Goal: Information Seeking & Learning: Learn about a topic

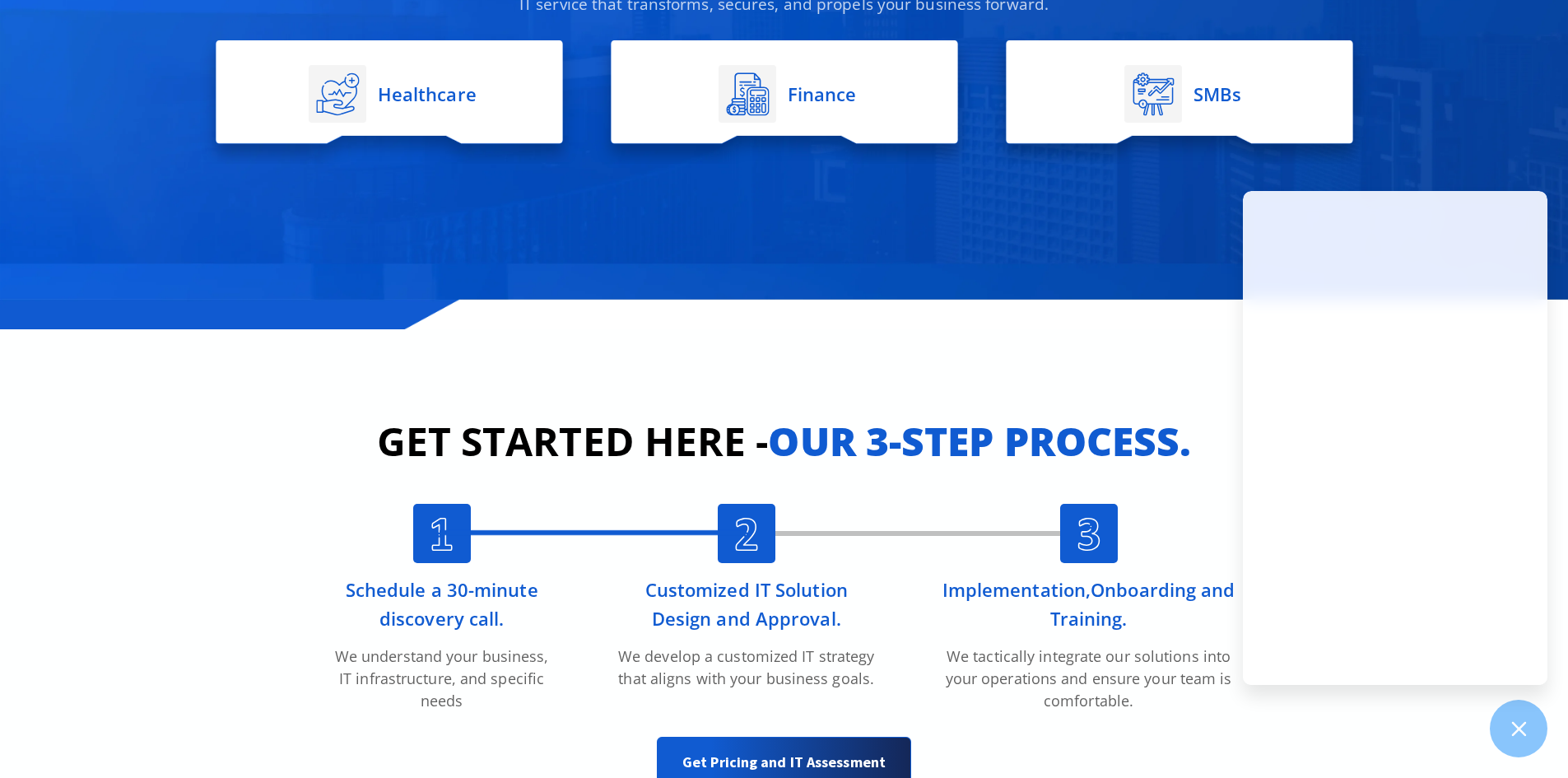
scroll to position [3458, 0]
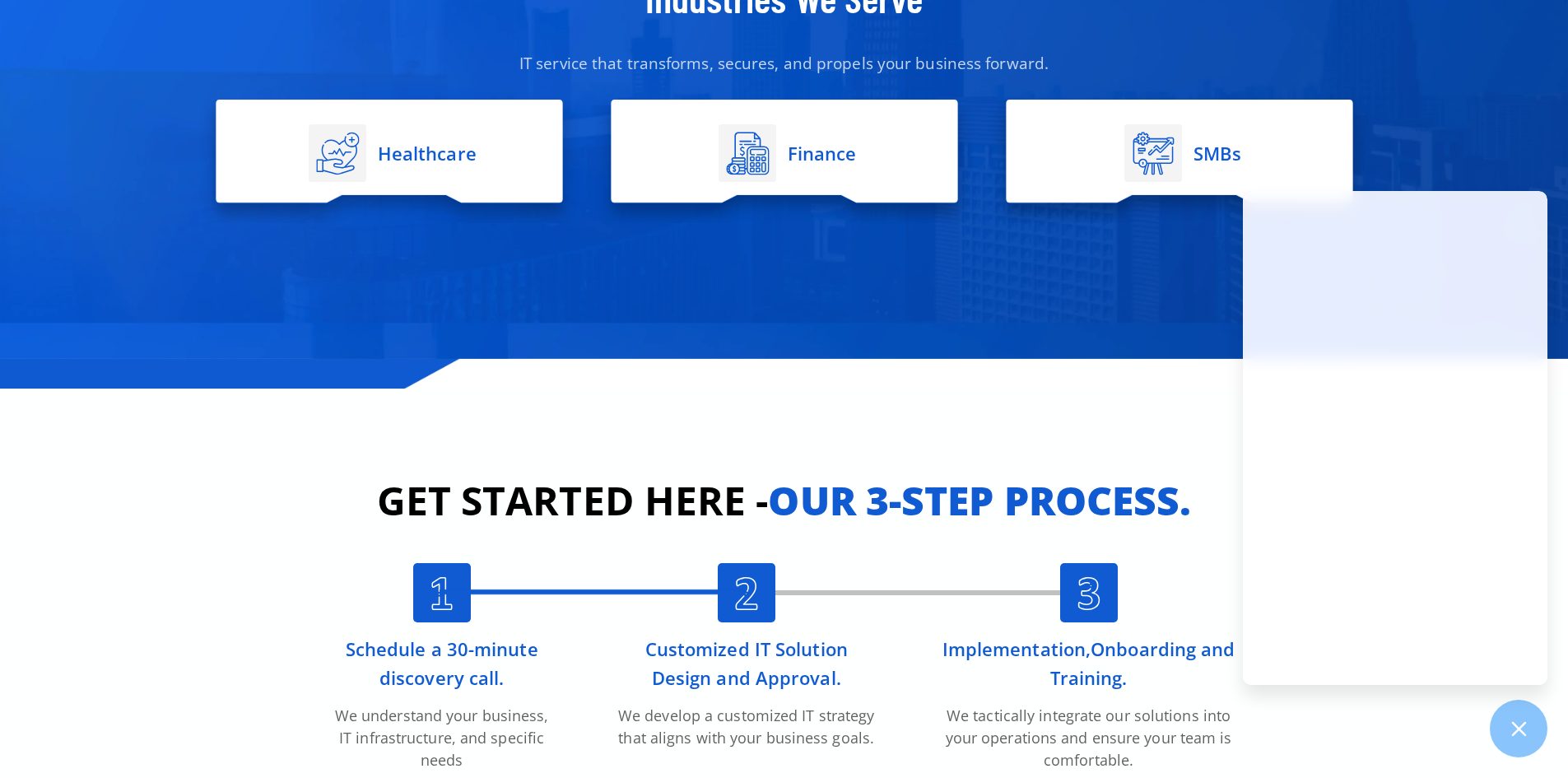
drag, startPoint x: 948, startPoint y: 385, endPoint x: 835, endPoint y: 381, distance: 113.1
click at [836, 381] on div "Industries We Serve IT service that transforms, secures, and propels your busin…" at bounding box center [784, 101] width 1185 height 574
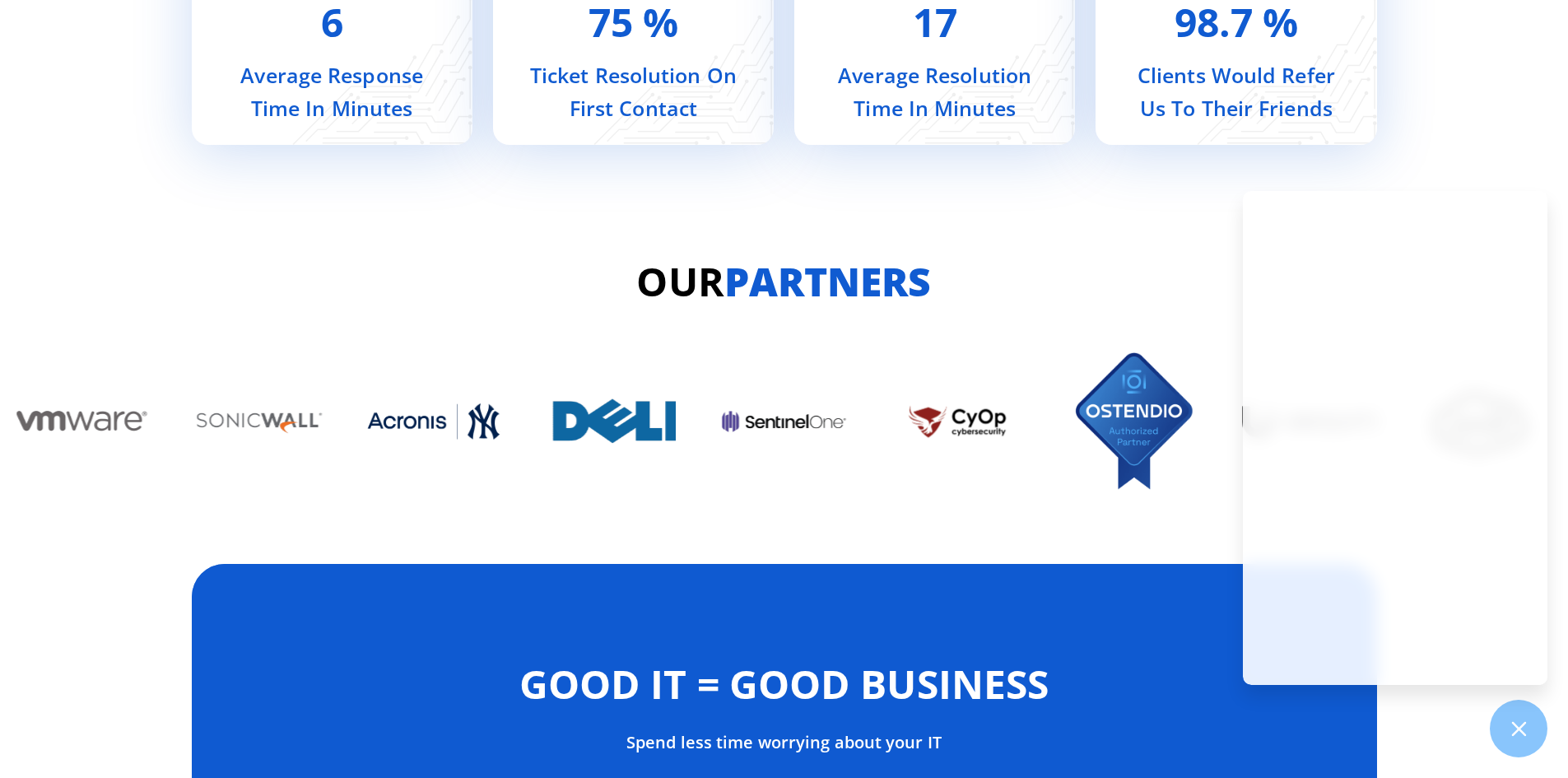
scroll to position [7162, 0]
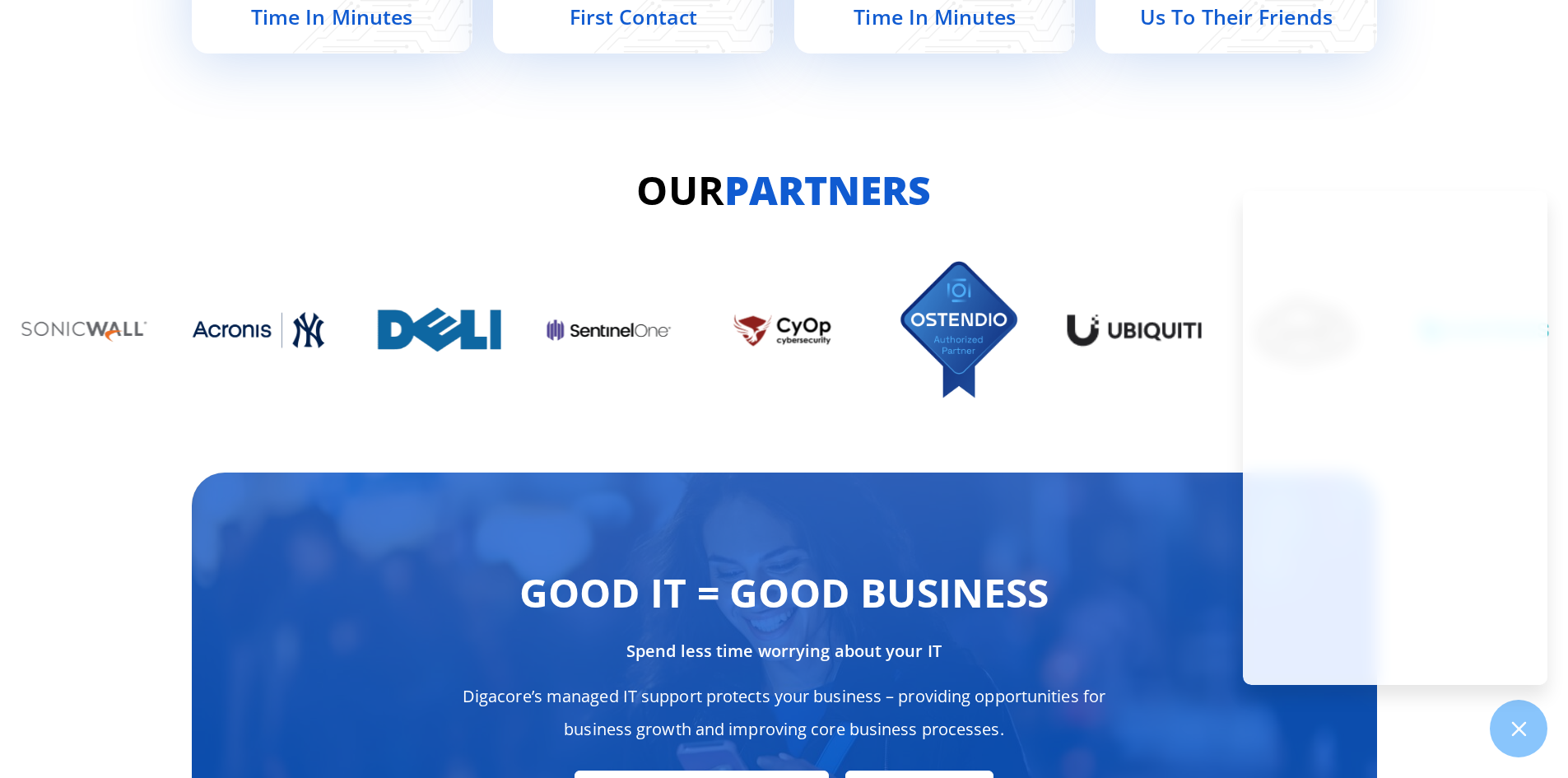
click at [1026, 396] on img "13 / 13" at bounding box center [959, 330] width 134 height 154
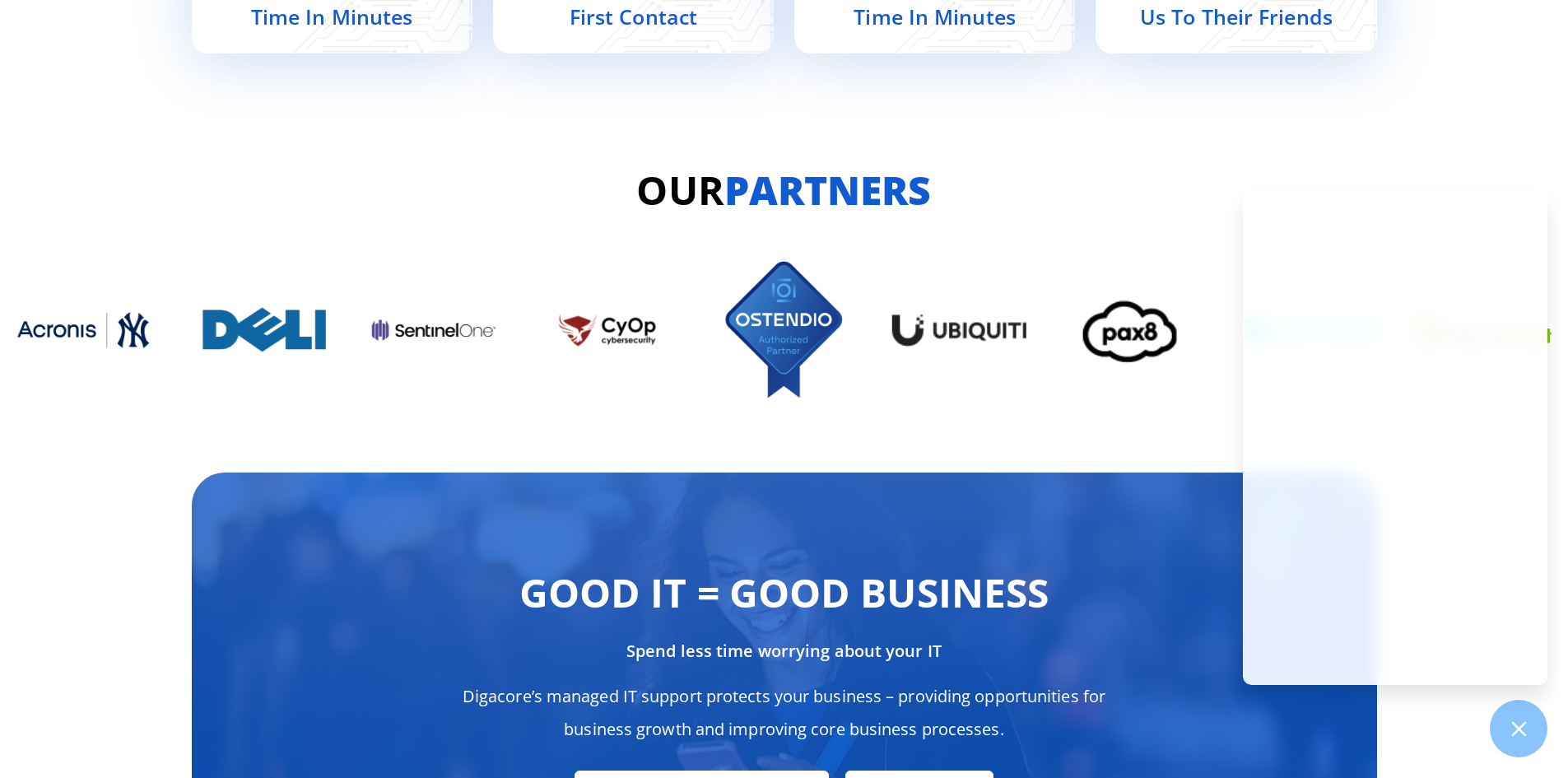
drag, startPoint x: 836, startPoint y: 397, endPoint x: 1107, endPoint y: 424, distance: 272.3
drag, startPoint x: 1107, startPoint y: 424, endPoint x: 739, endPoint y: 454, distance: 369.2
click at [739, 454] on div "Good IT = Good Business Spend less time worrying about your IT Digacore’s manag…" at bounding box center [784, 717] width 1185 height 571
click at [957, 439] on div "Good IT = Good Business Spend less time worrying about your IT Digacore’s manag…" at bounding box center [784, 717] width 1185 height 571
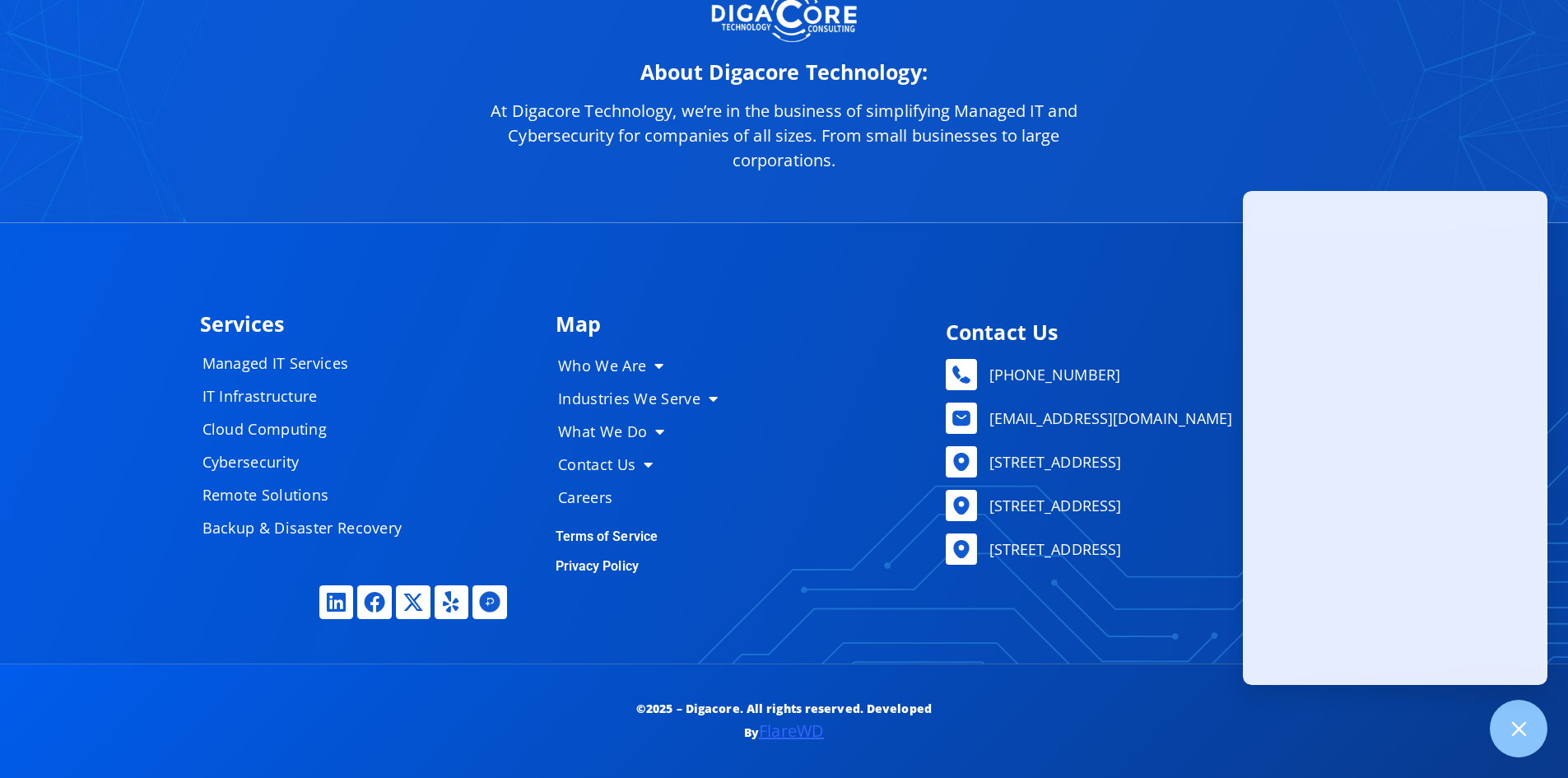
scroll to position [8249, 0]
drag, startPoint x: 108, startPoint y: 643, endPoint x: 104, endPoint y: 612, distance: 31.3
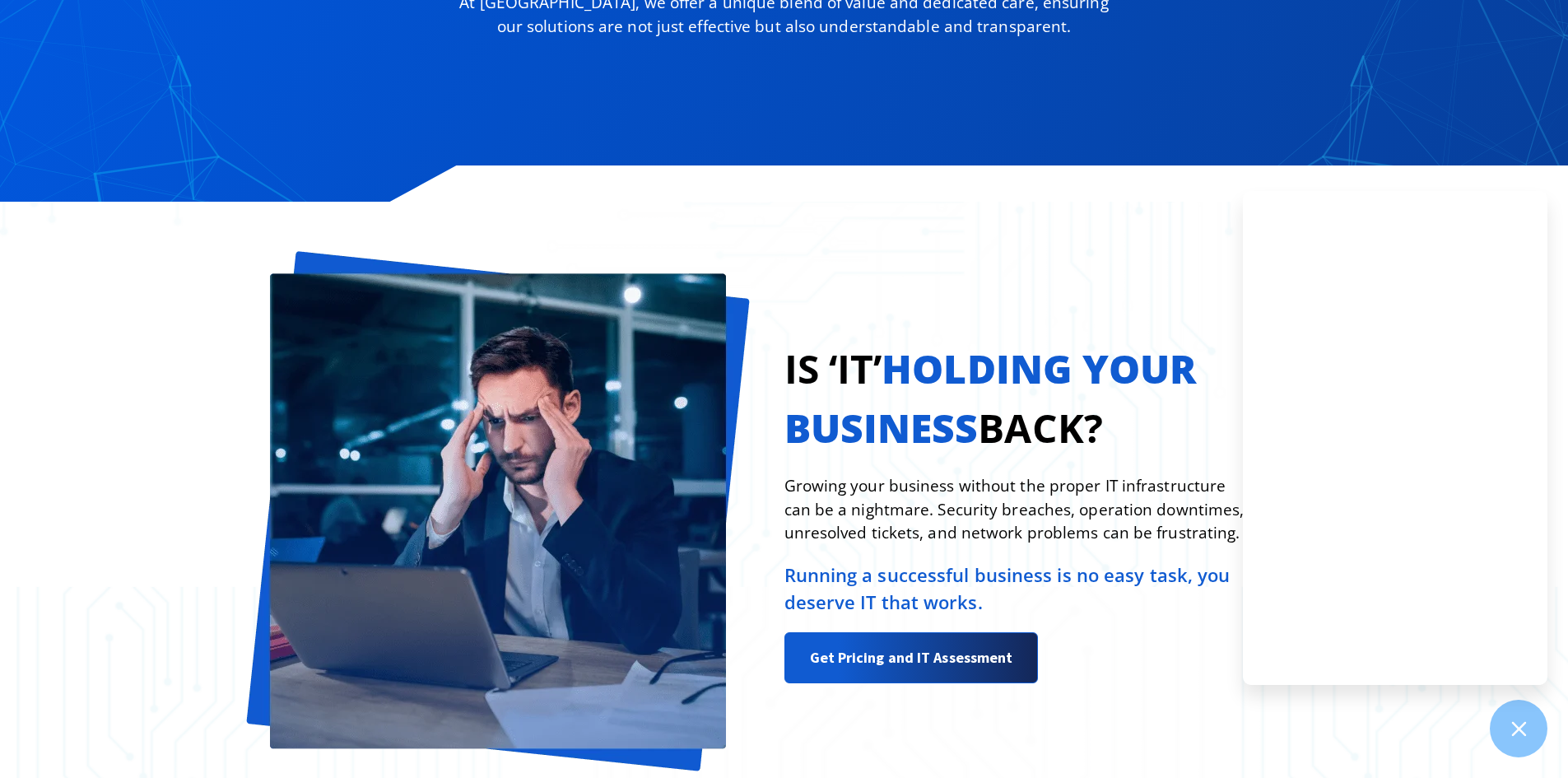
scroll to position [1270, 0]
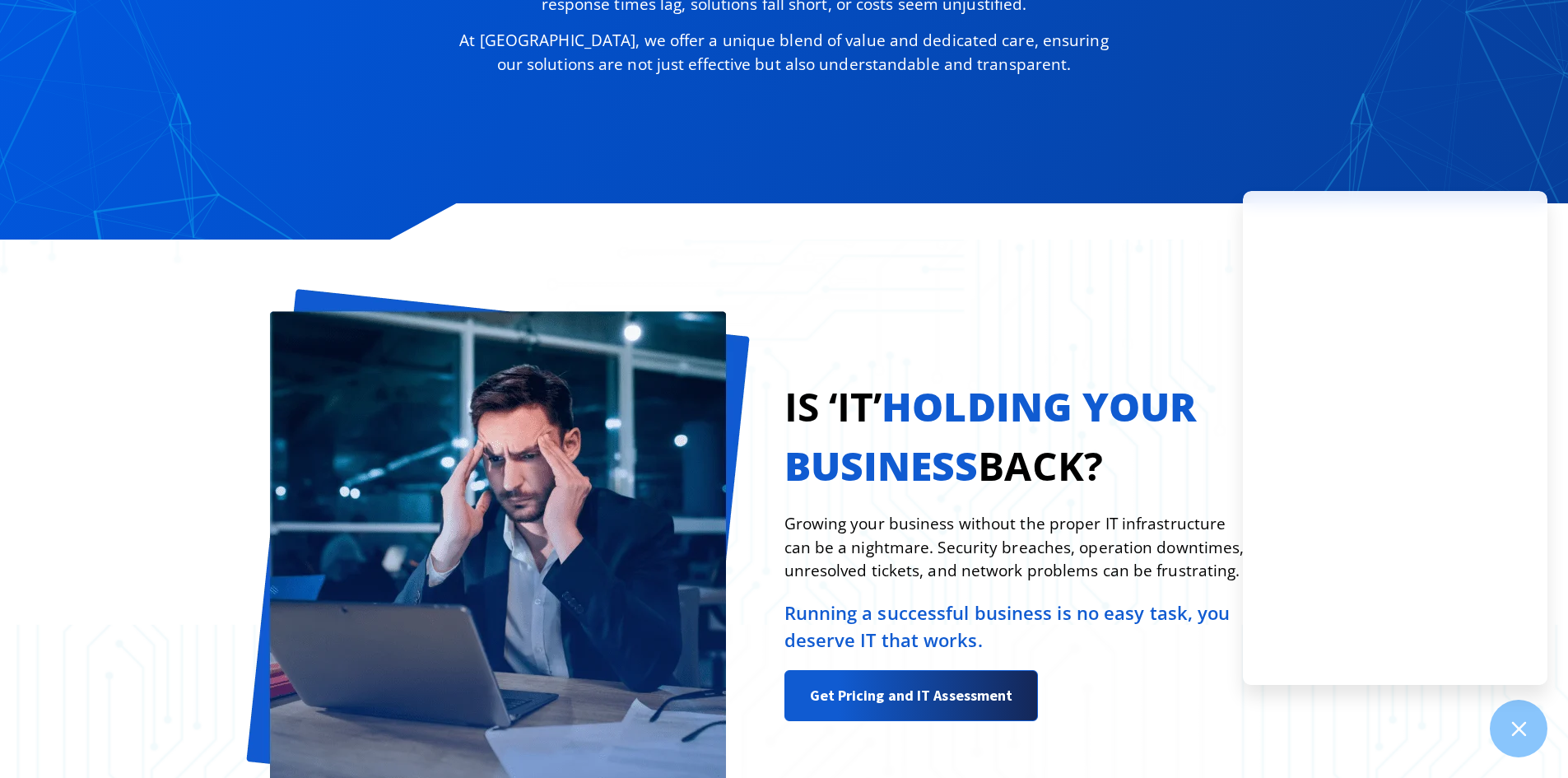
drag, startPoint x: 83, startPoint y: 338, endPoint x: 93, endPoint y: 329, distance: 13.5
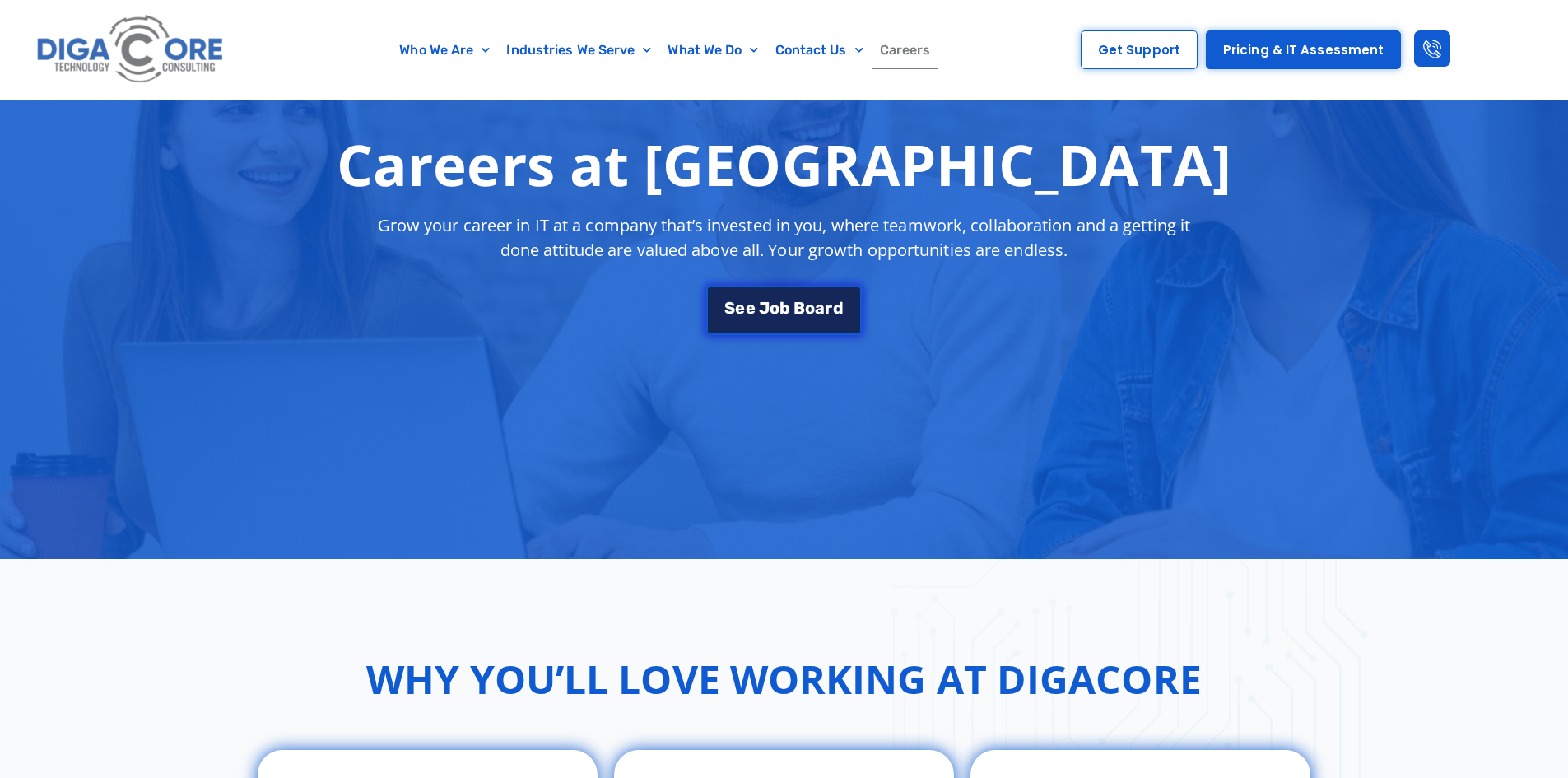
click at [795, 309] on span "B" at bounding box center [799, 308] width 11 height 17
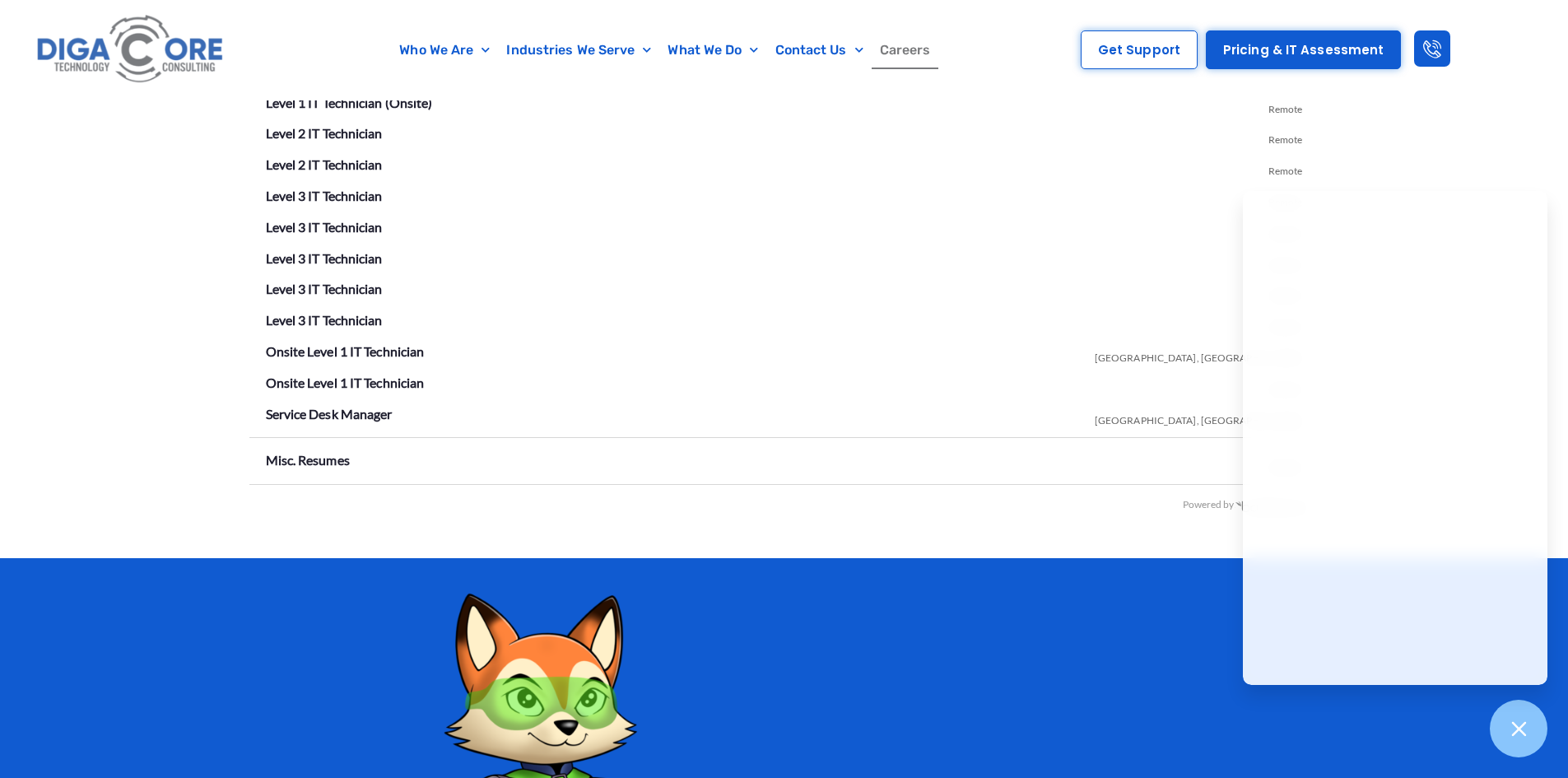
scroll to position [3146, 0]
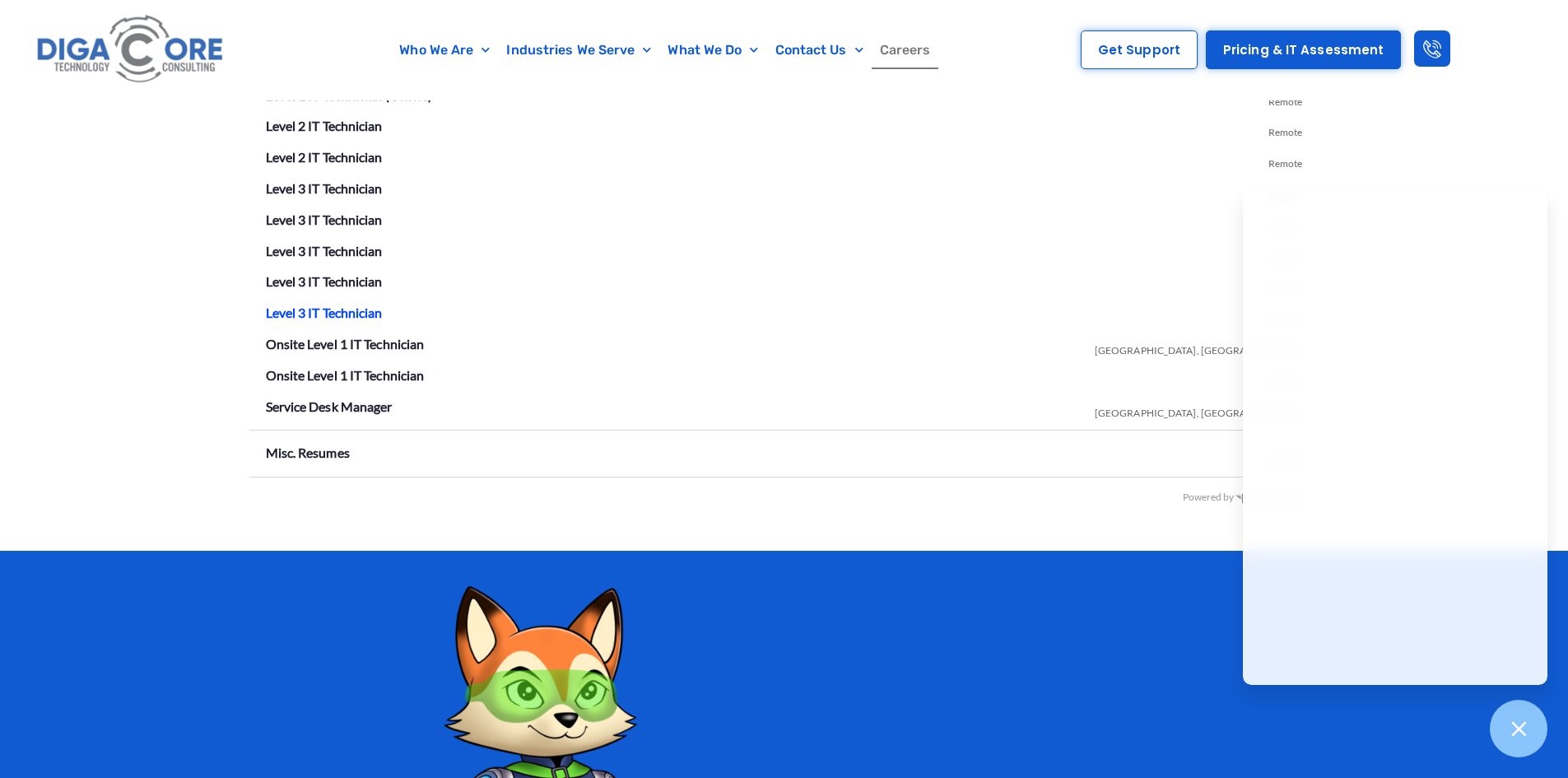
click at [344, 311] on link "Level 3 IT Technician" at bounding box center [324, 313] width 117 height 16
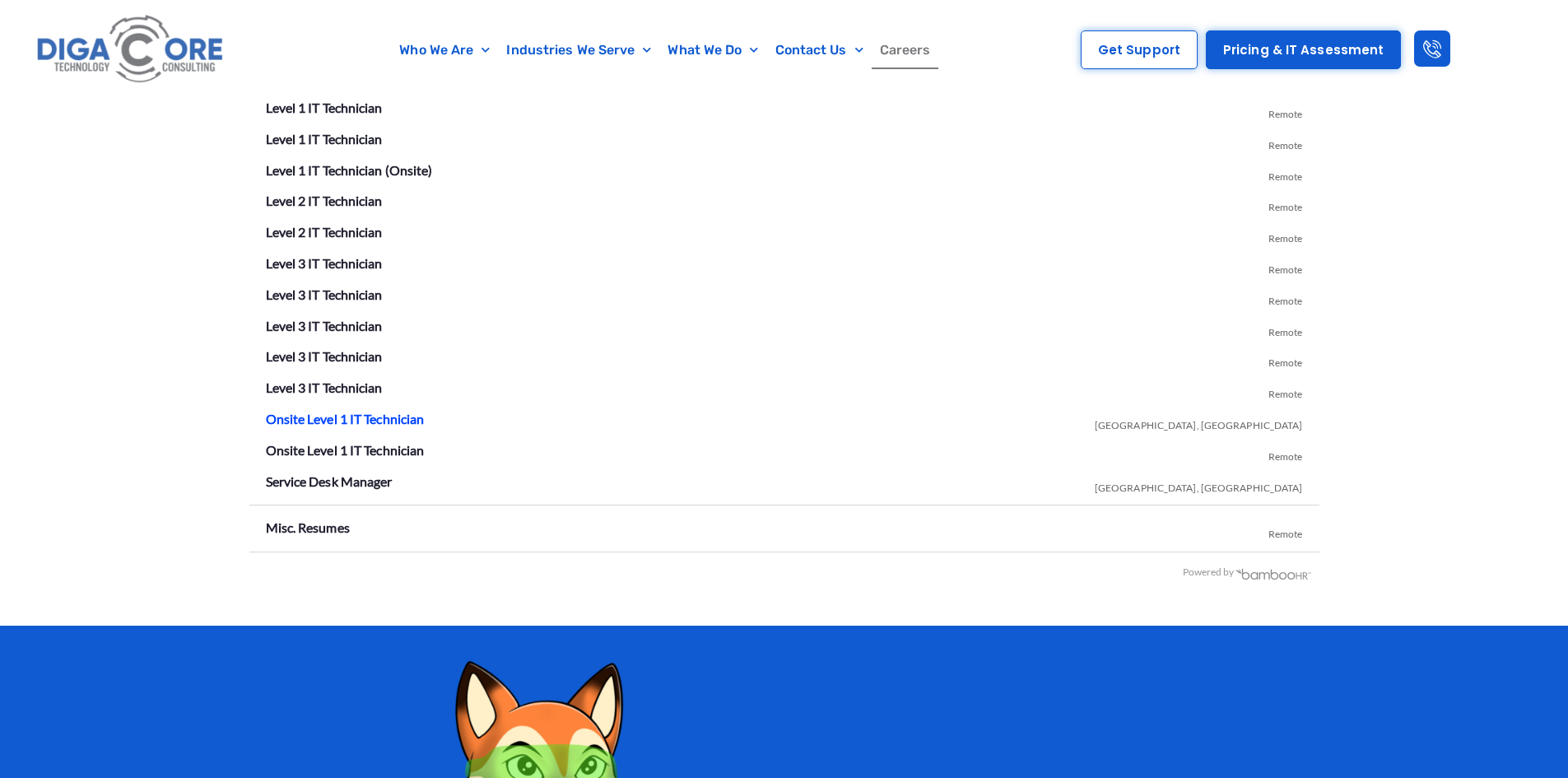
scroll to position [3063, 0]
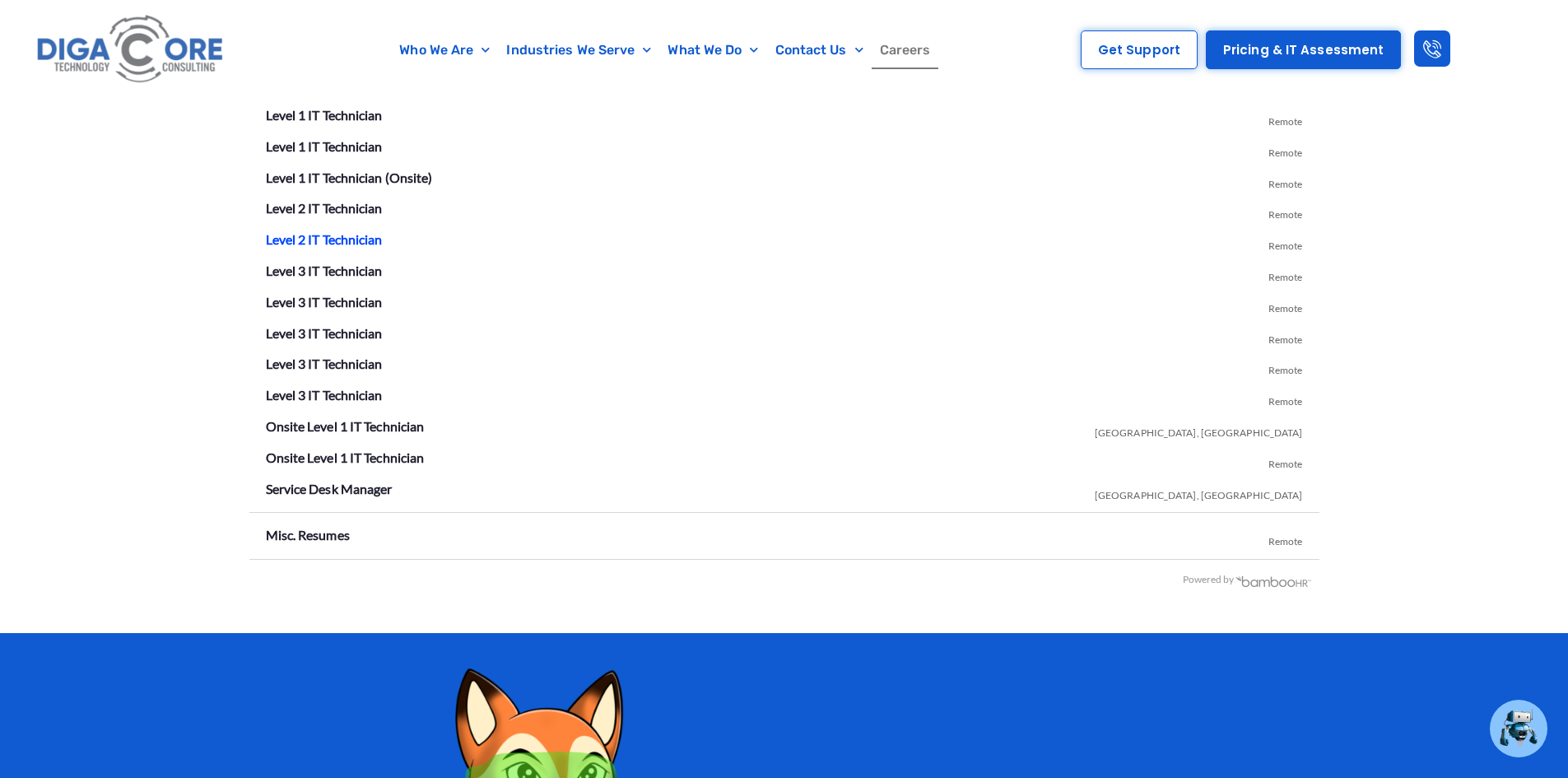
click at [323, 241] on link "Level 2 IT Technician" at bounding box center [324, 240] width 117 height 16
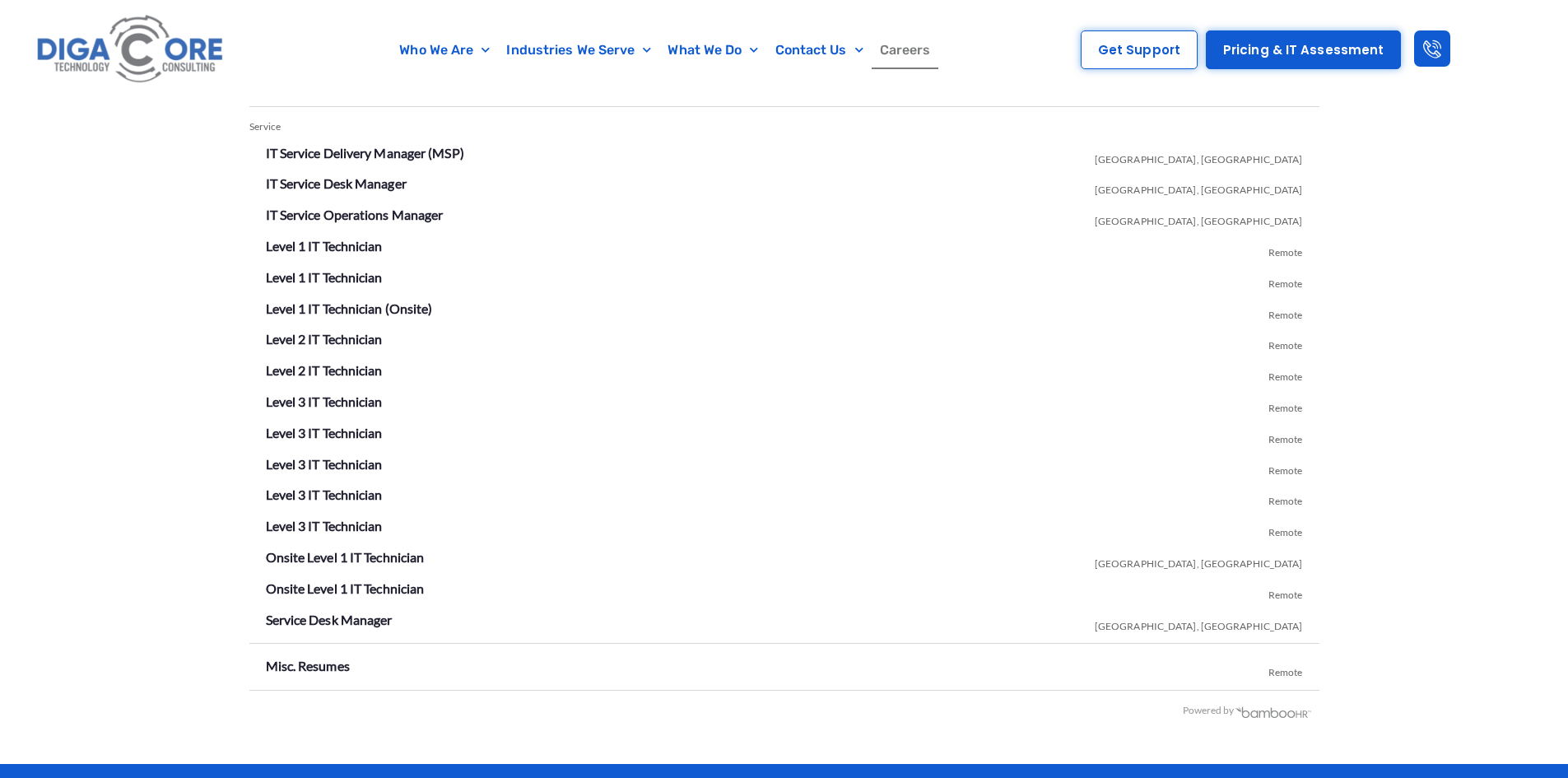
scroll to position [2899, 0]
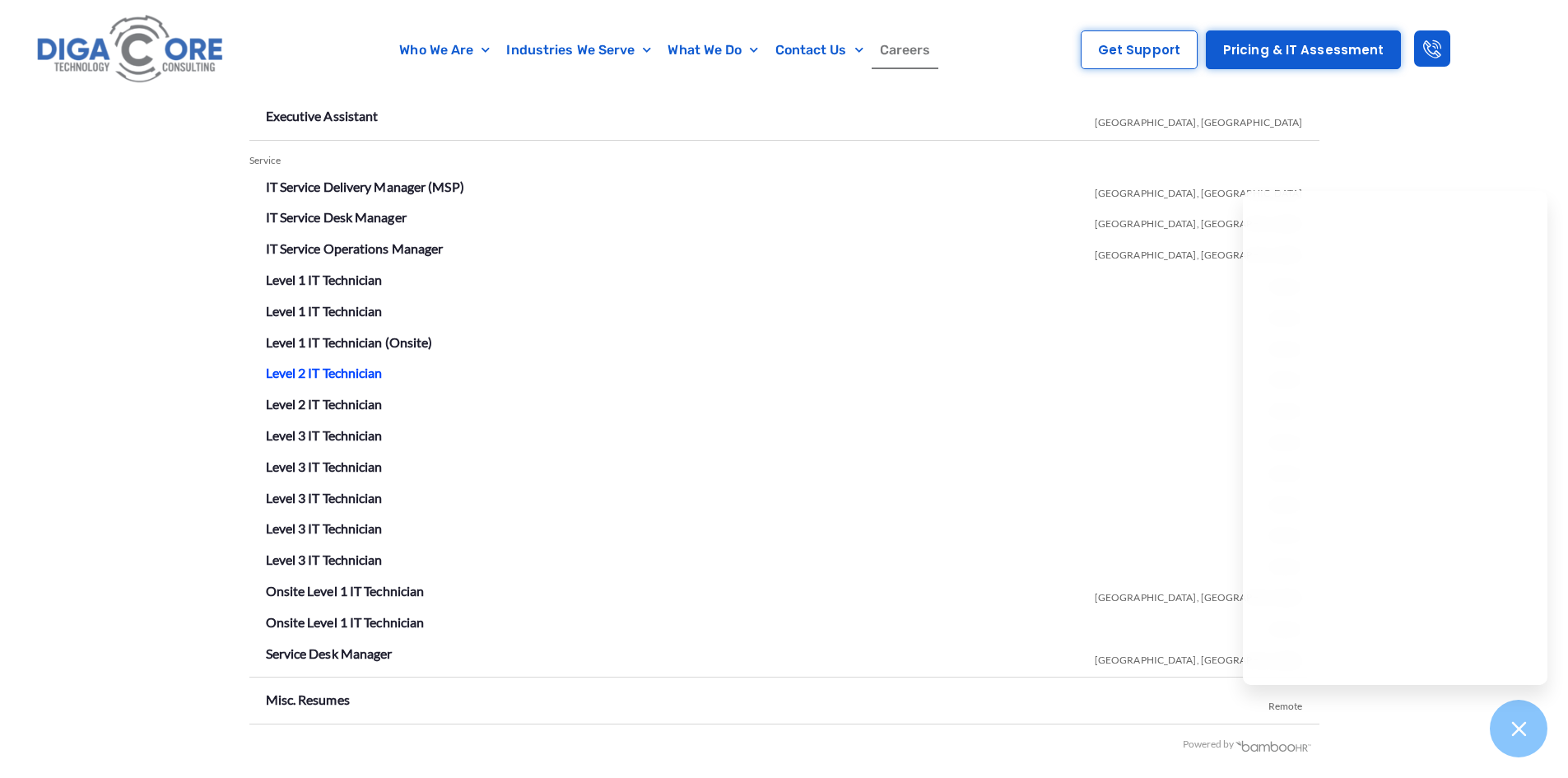
click at [368, 376] on link "Level 2 IT Technician" at bounding box center [324, 373] width 117 height 16
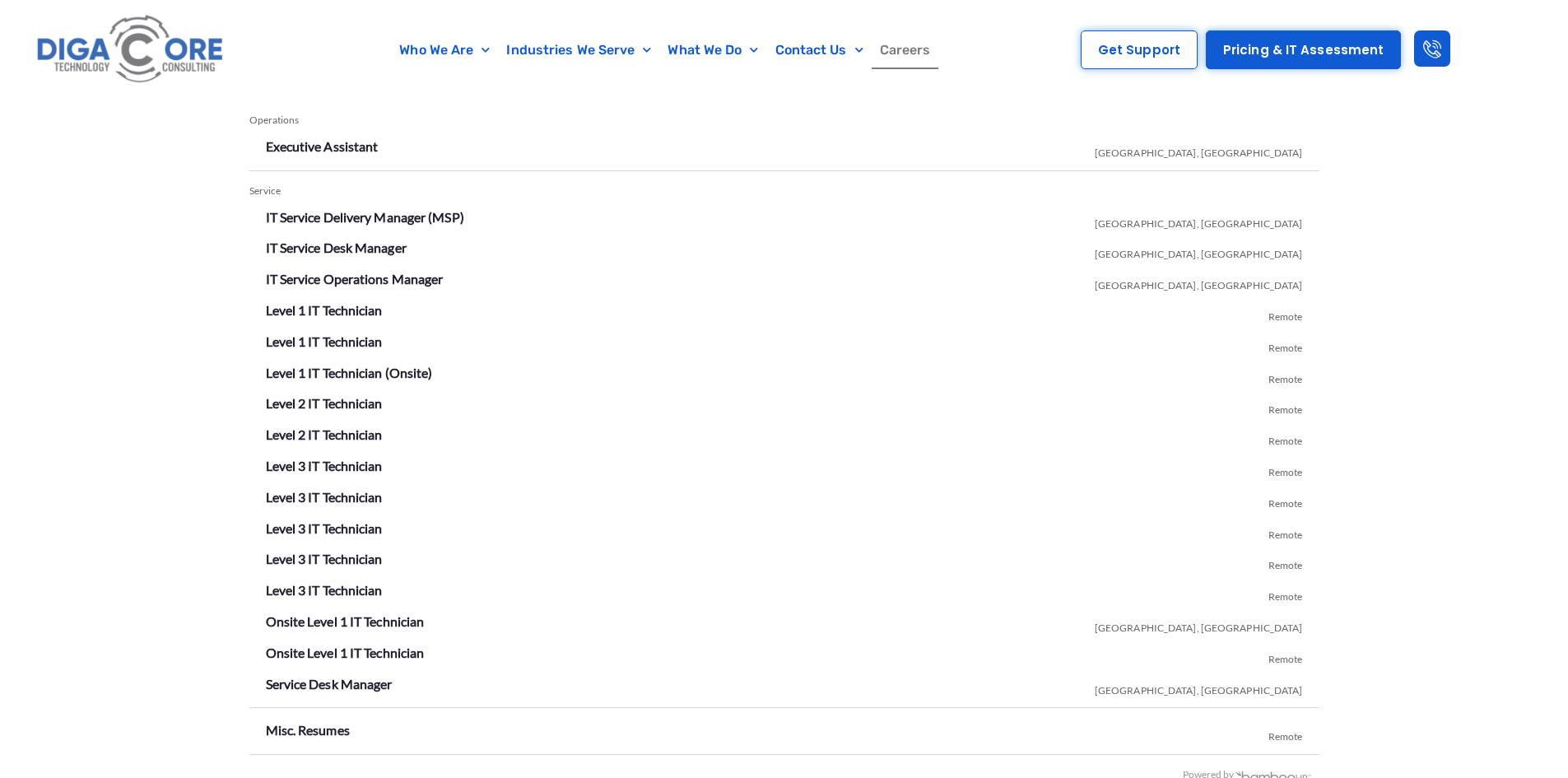
scroll to position [2899, 0]
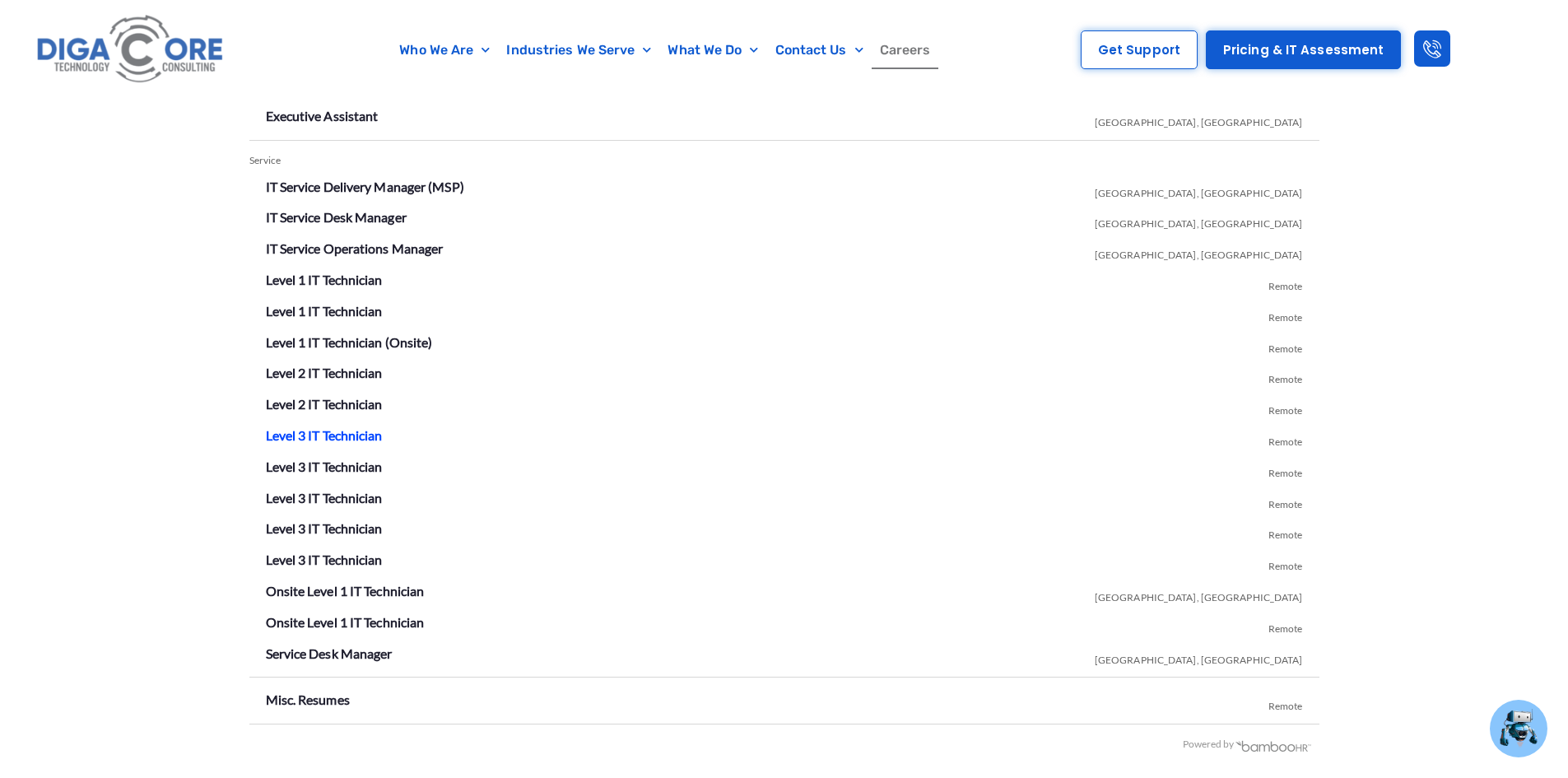
click at [342, 434] on link "Level 3 IT Technician" at bounding box center [324, 435] width 117 height 16
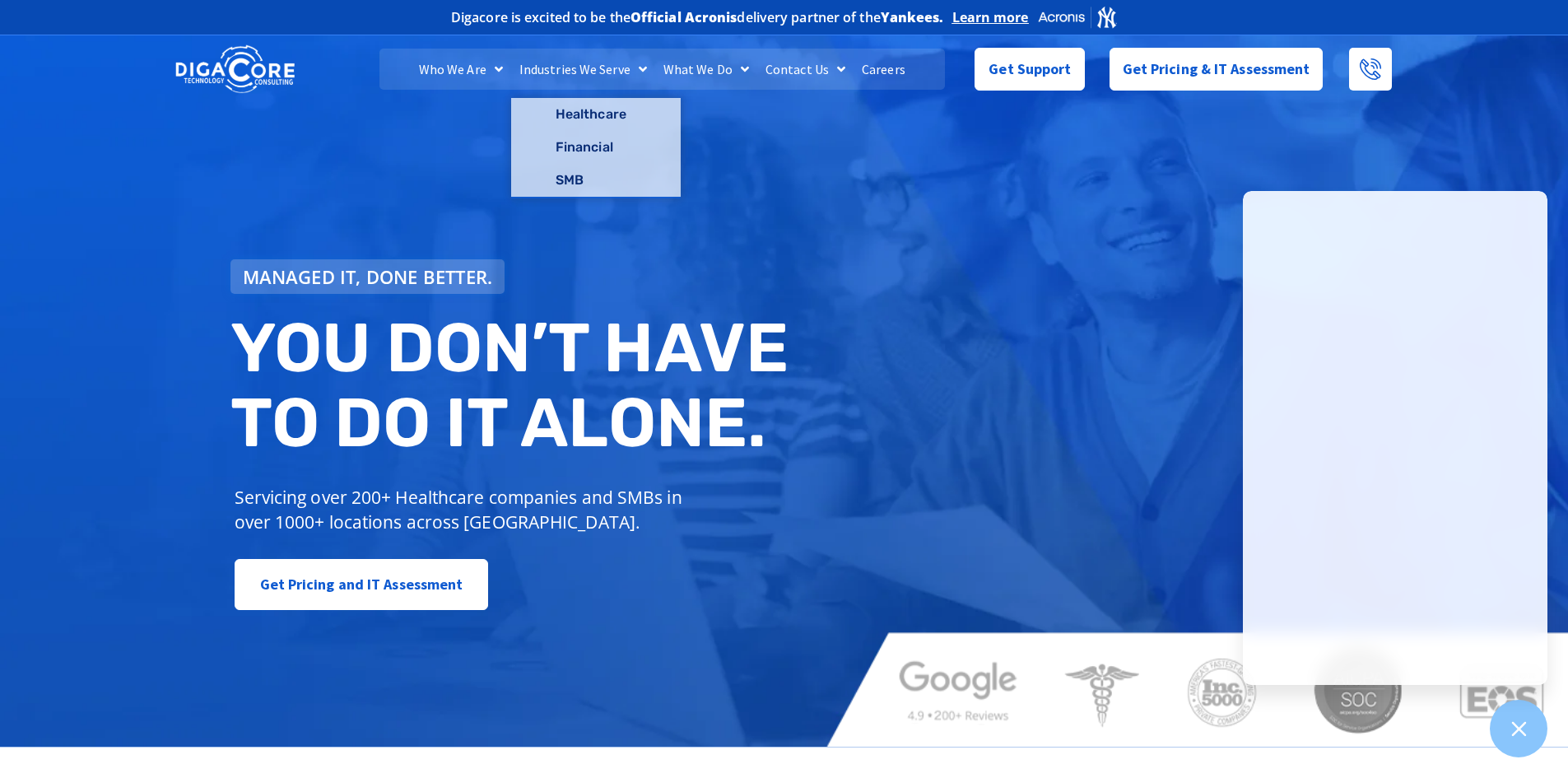
click at [879, 71] on link "Careers" at bounding box center [884, 69] width 60 height 42
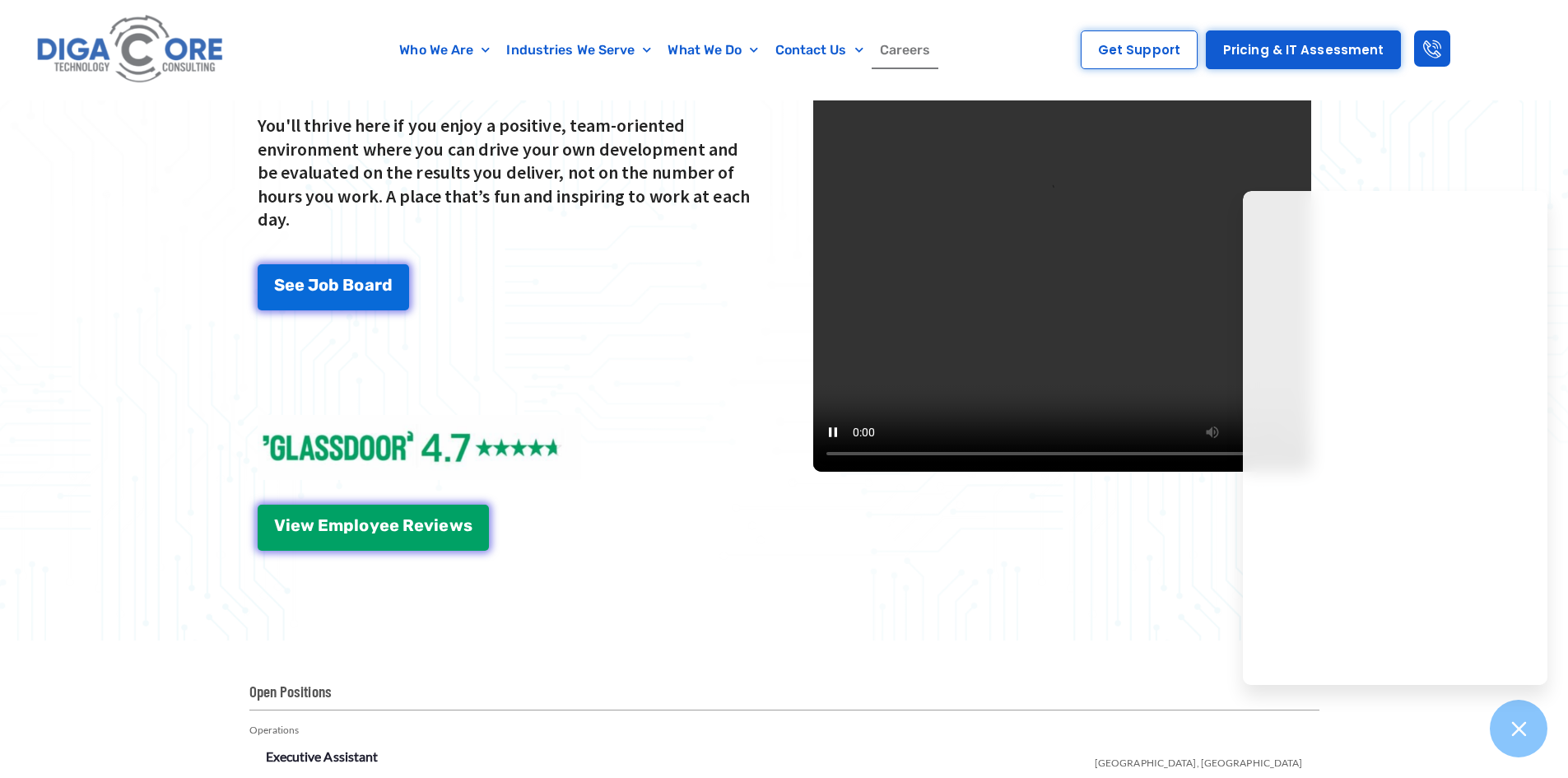
scroll to position [2305, 0]
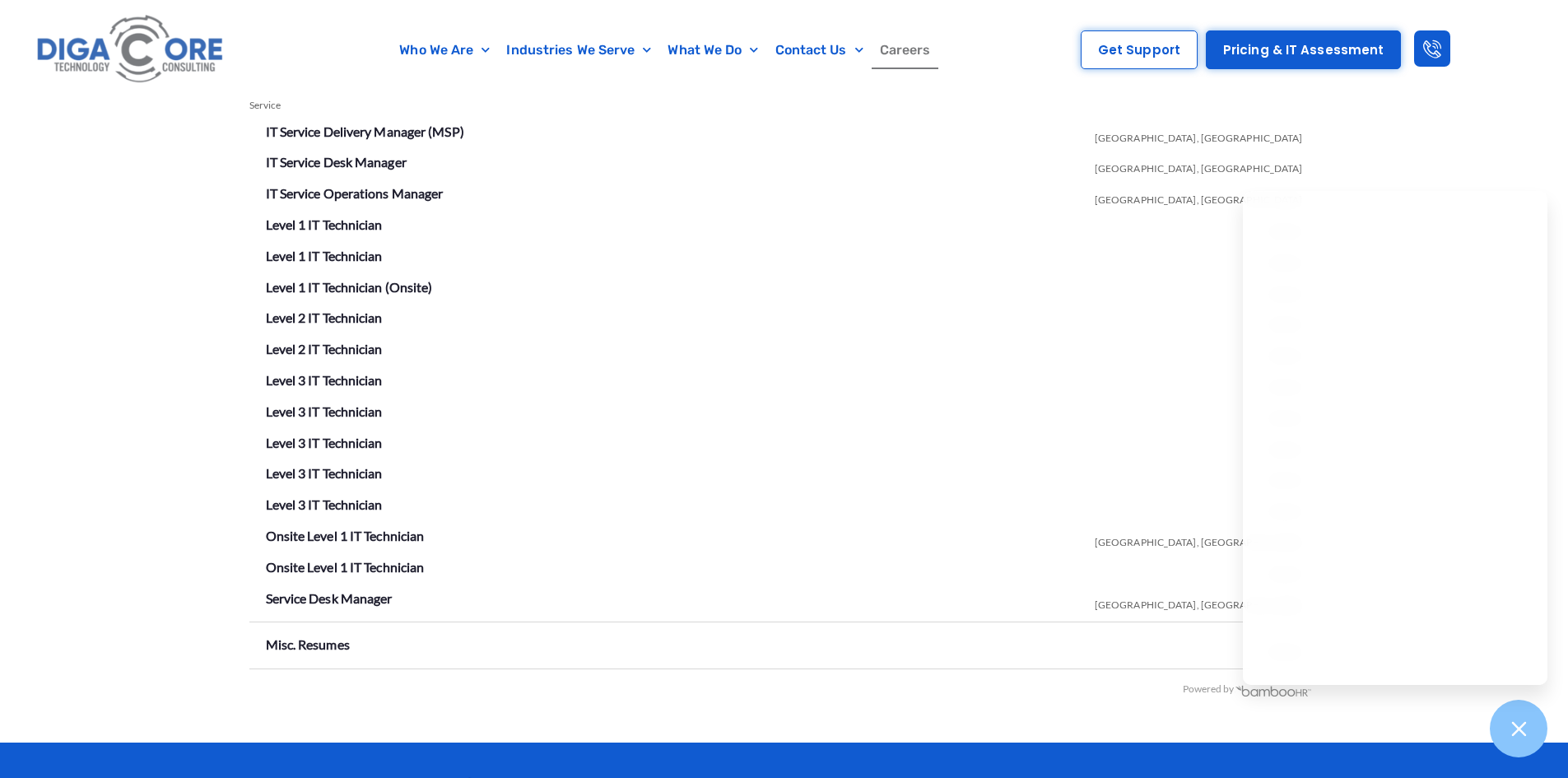
scroll to position [2963, 0]
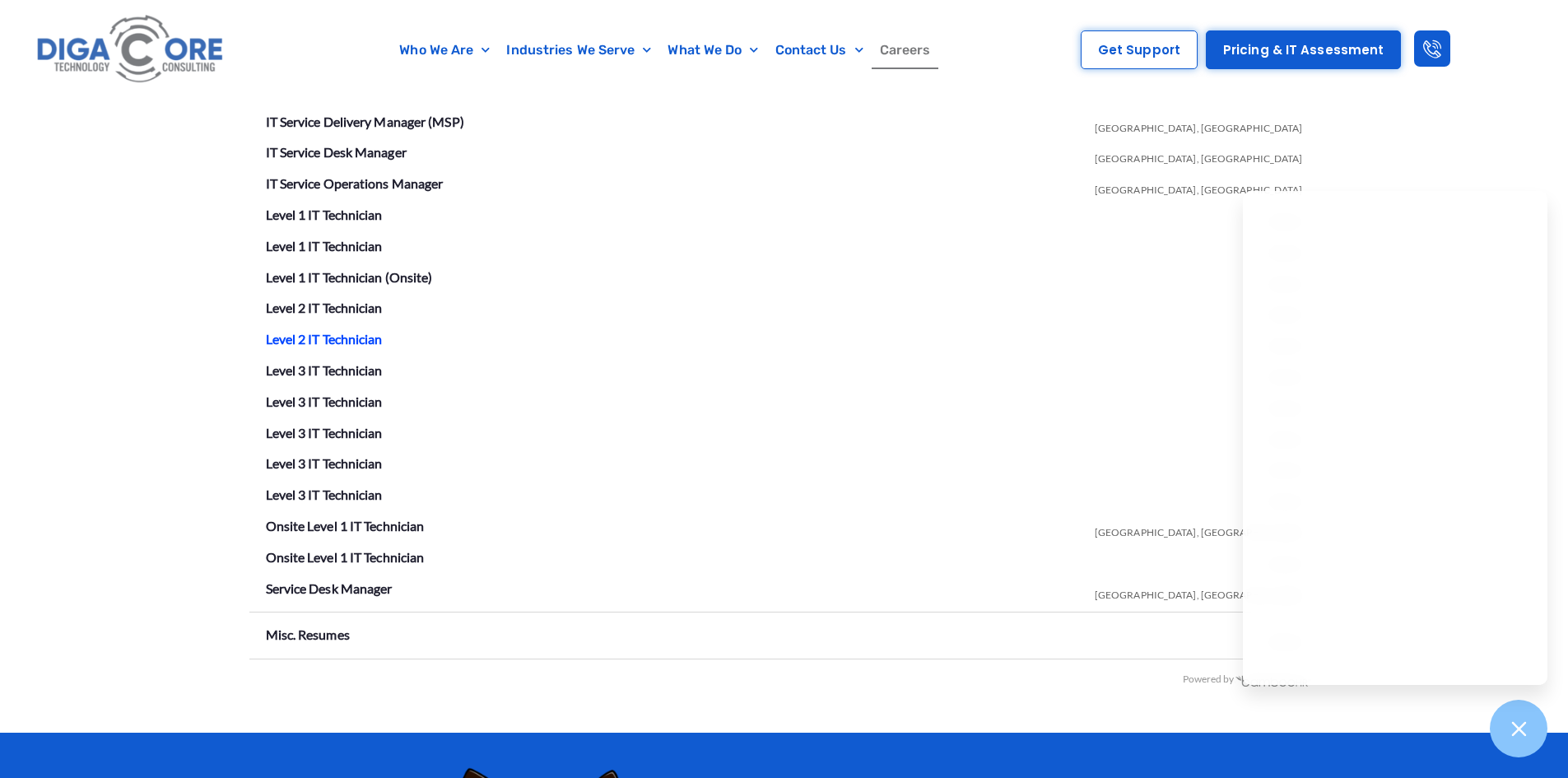
click at [362, 344] on link "Level 2 IT Technician" at bounding box center [324, 339] width 117 height 16
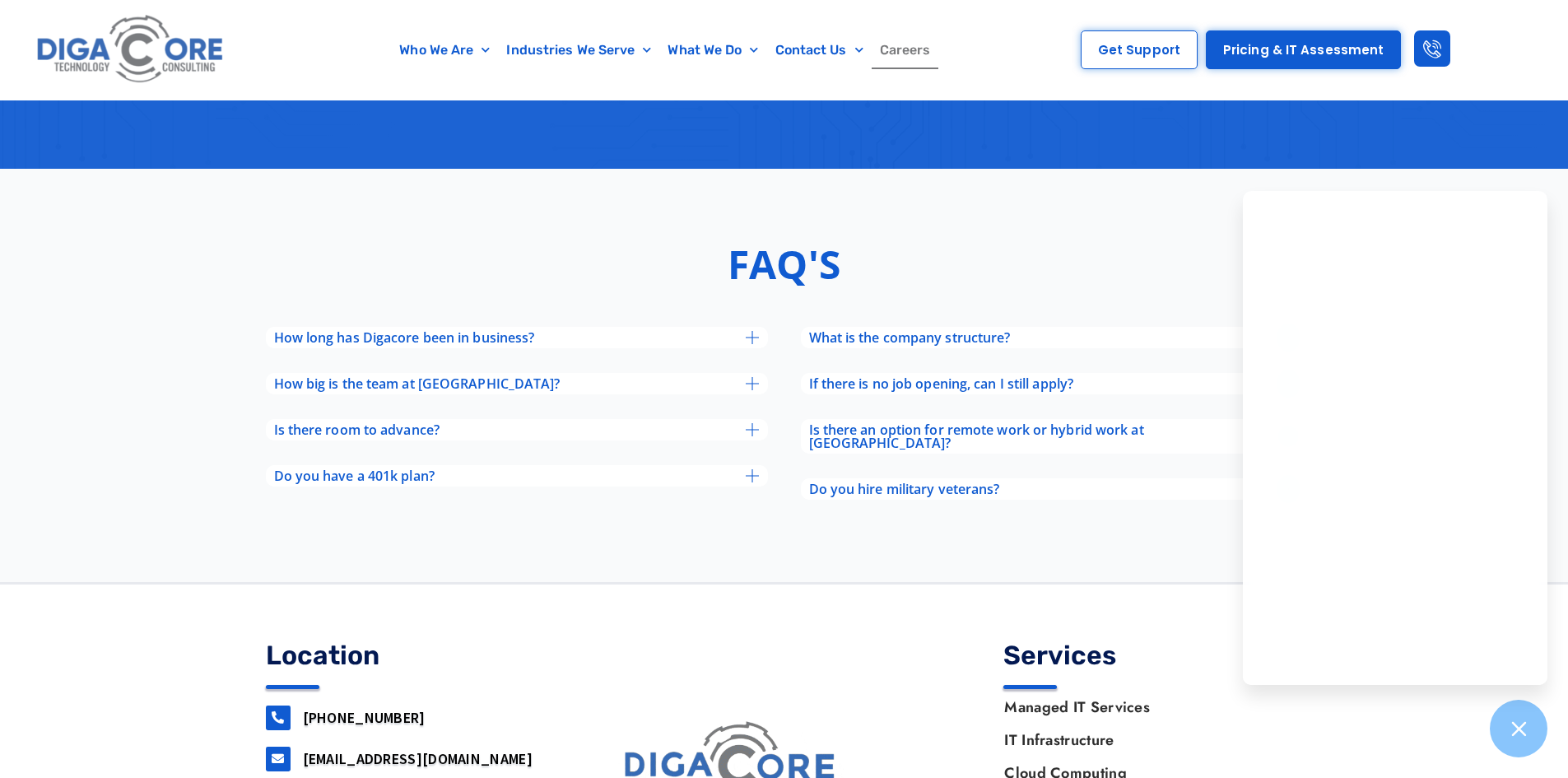
scroll to position [6364, 0]
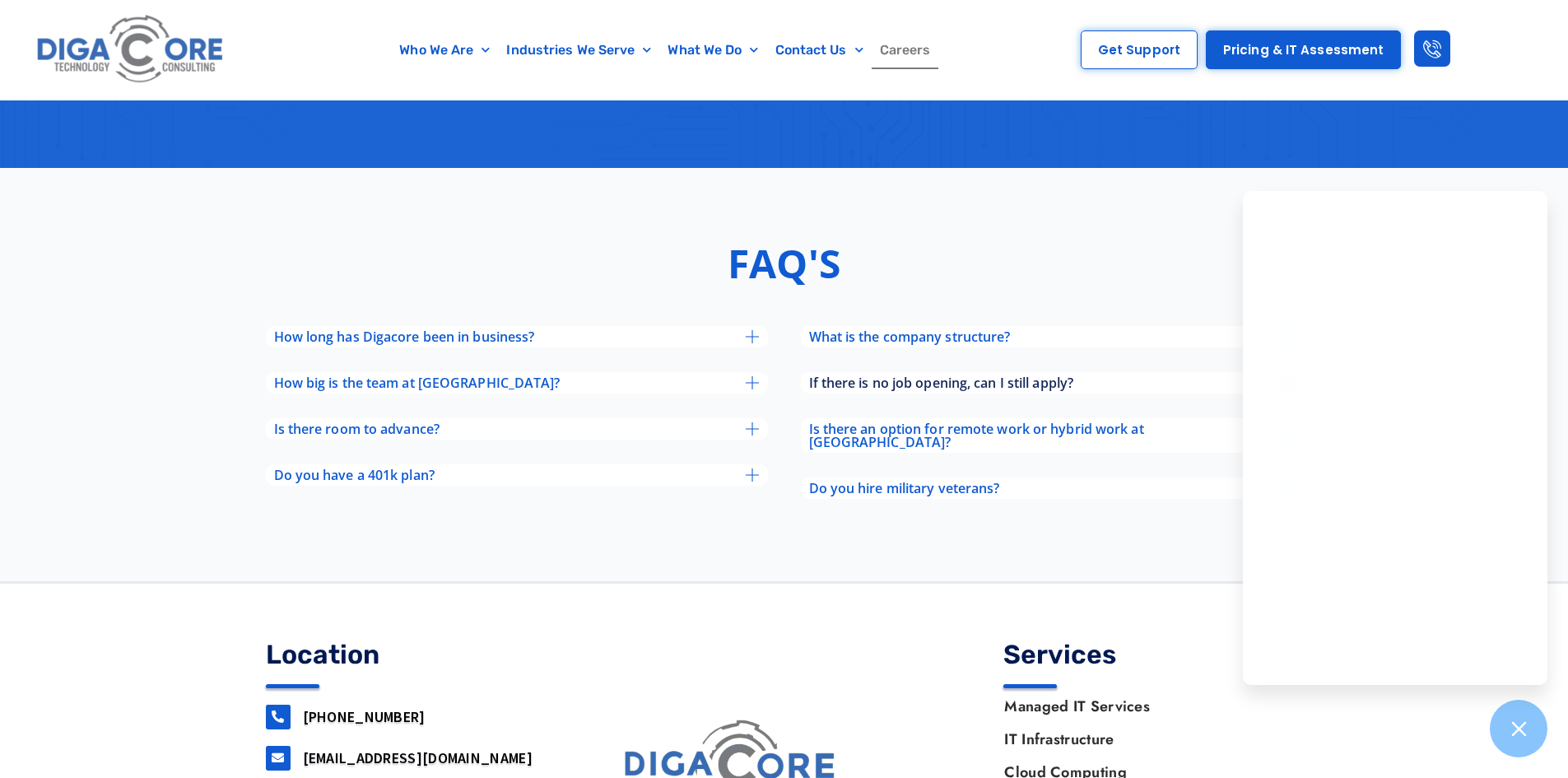
click at [880, 385] on span "If there is no job opening, can I still apply?" at bounding box center [941, 383] width 265 height 13
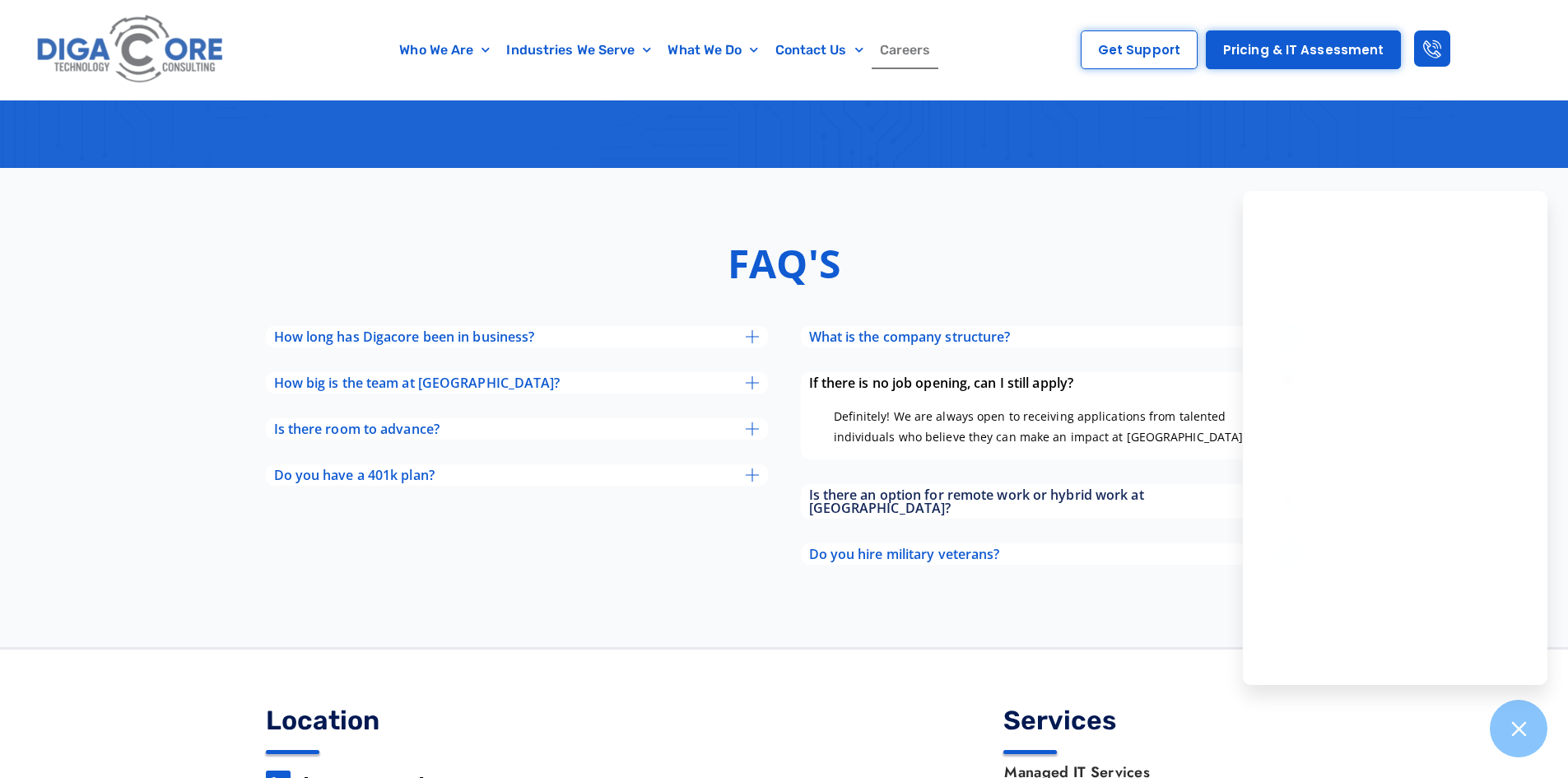
click at [958, 505] on span "Is there an option for remote work or hybrid work at Digacore?" at bounding box center [1045, 501] width 472 height 27
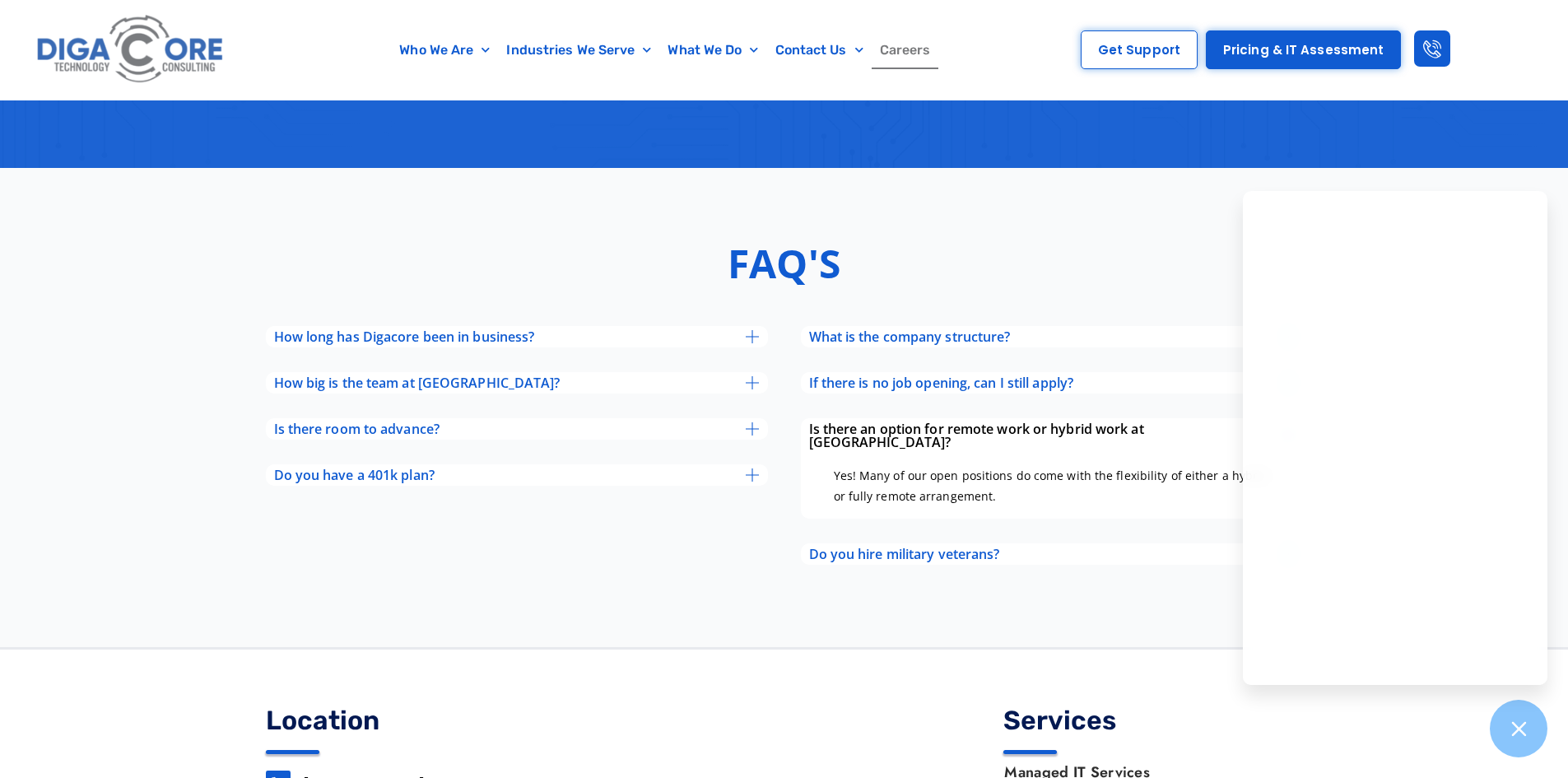
click at [976, 427] on span "Is there an option for remote work or hybrid work at Digacore?" at bounding box center [1045, 436] width 472 height 27
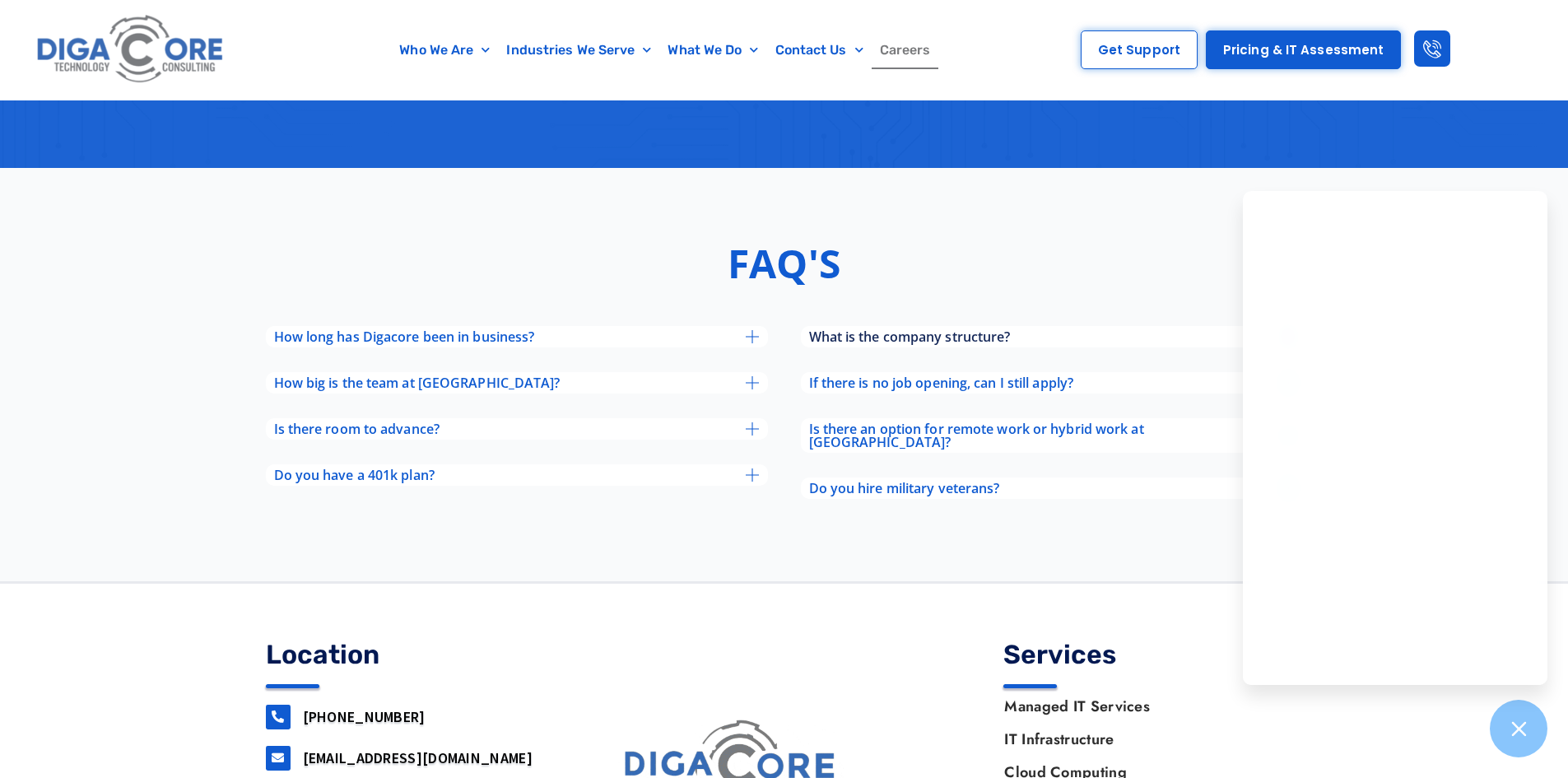
click at [867, 335] on span "What is the company structure?" at bounding box center [910, 336] width 202 height 13
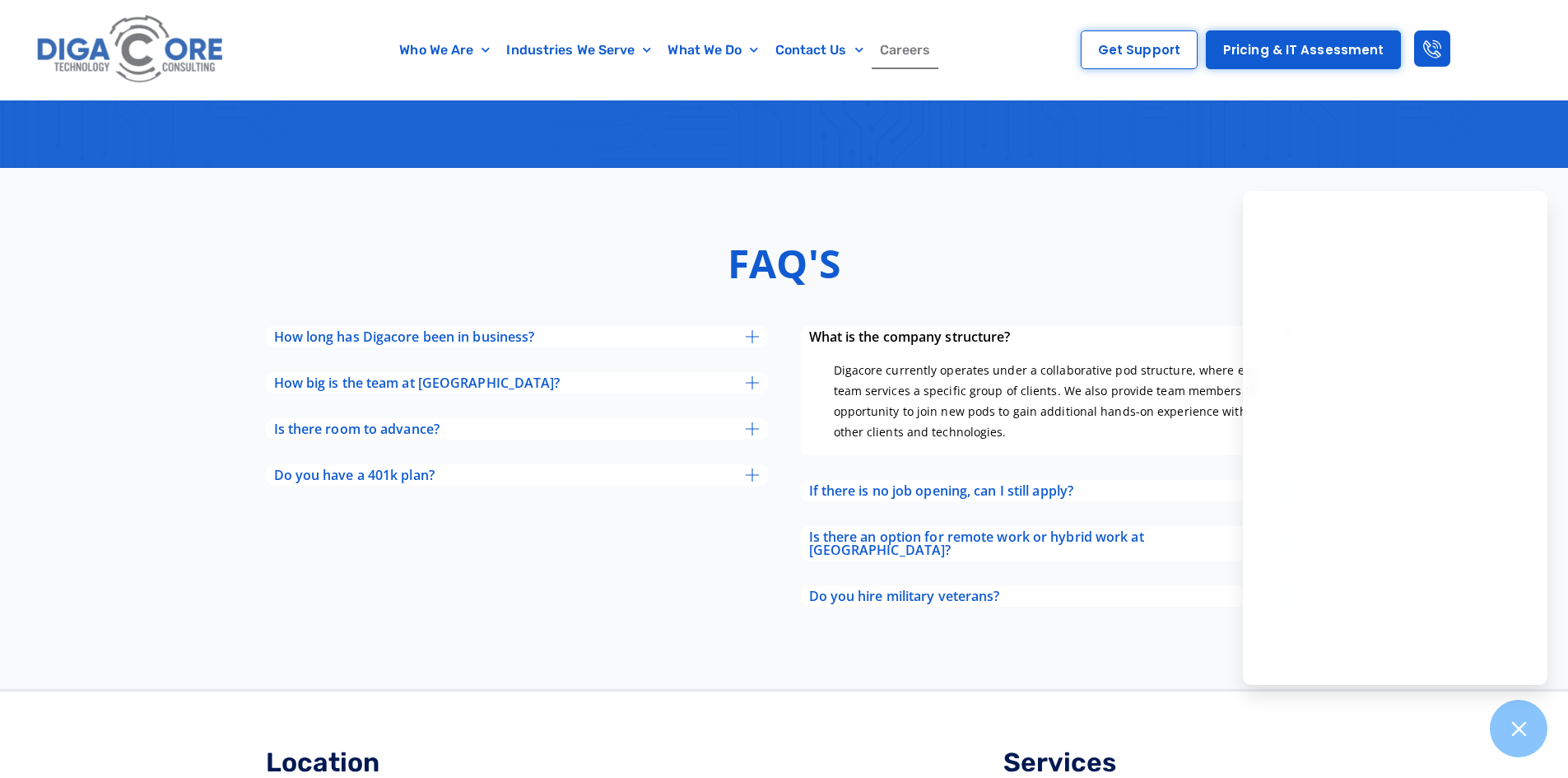
drag, startPoint x: 1062, startPoint y: 611, endPoint x: 1054, endPoint y: 604, distance: 10.6
click at [1054, 604] on div "What is the company structure? Digacore currently operates under a collaborativ…" at bounding box center [1052, 469] width 519 height 305
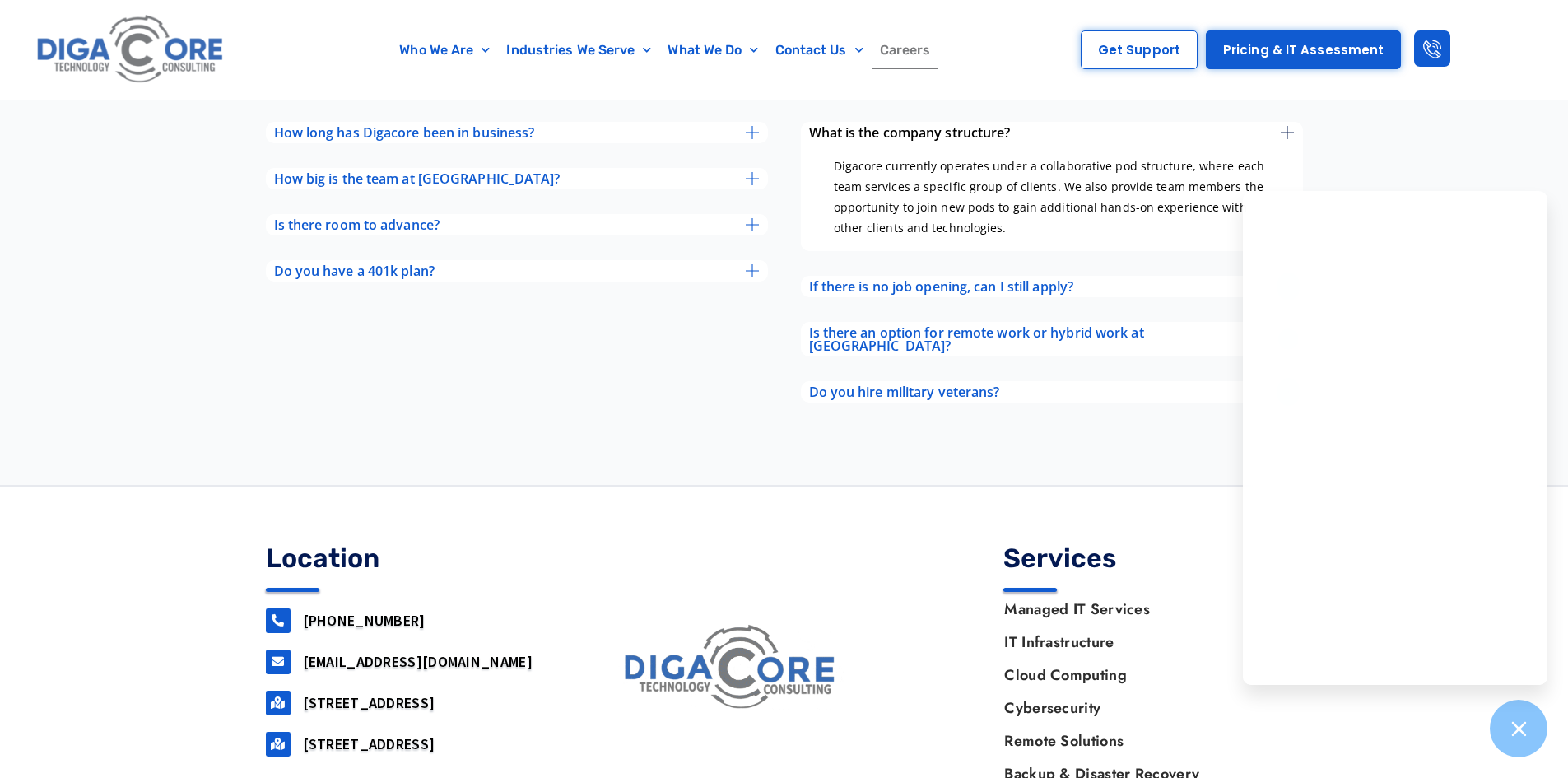
scroll to position [6558, 0]
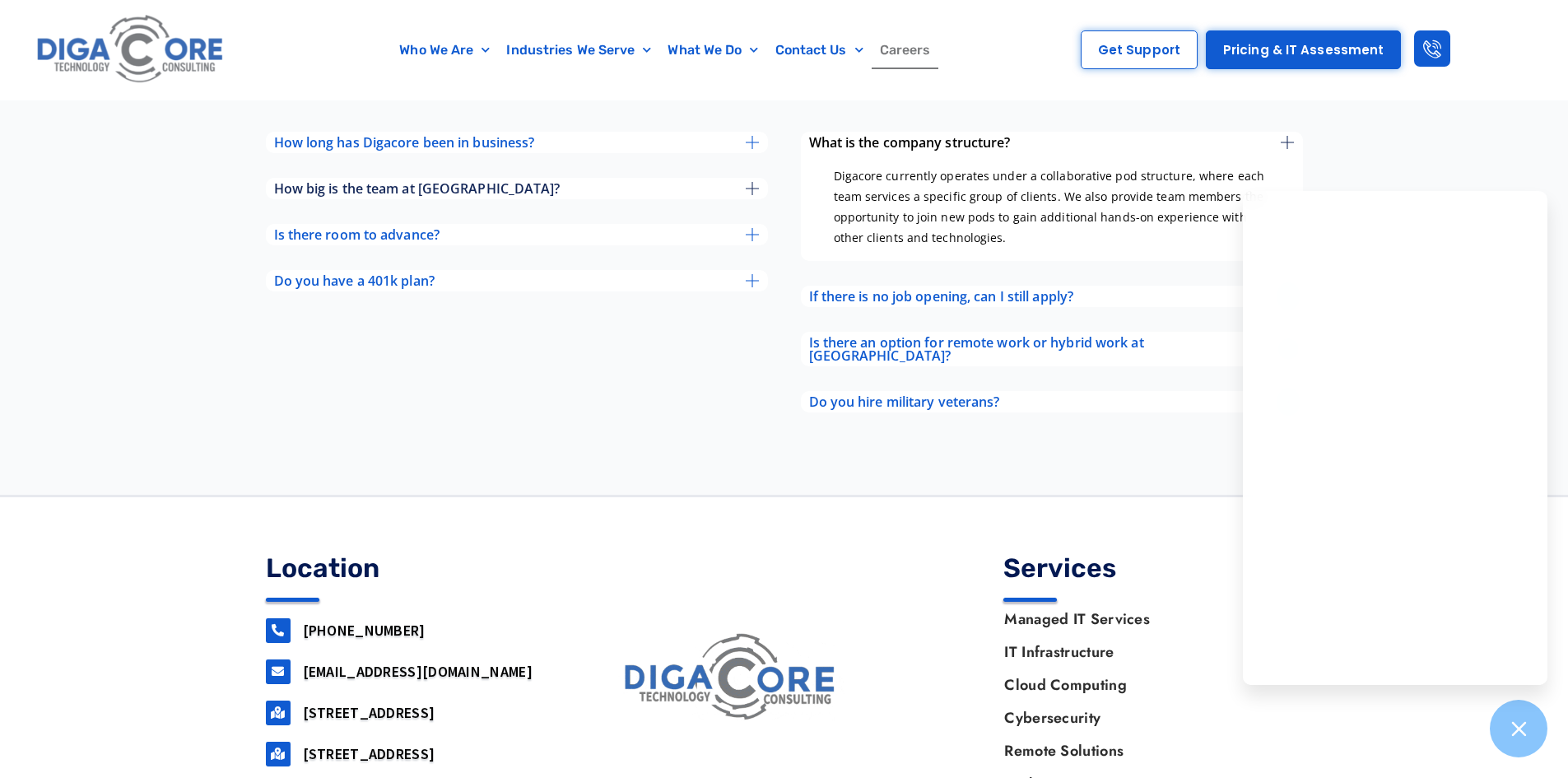
click at [744, 195] on div "How big is the team at Digacore?" at bounding box center [517, 188] width 502 height 21
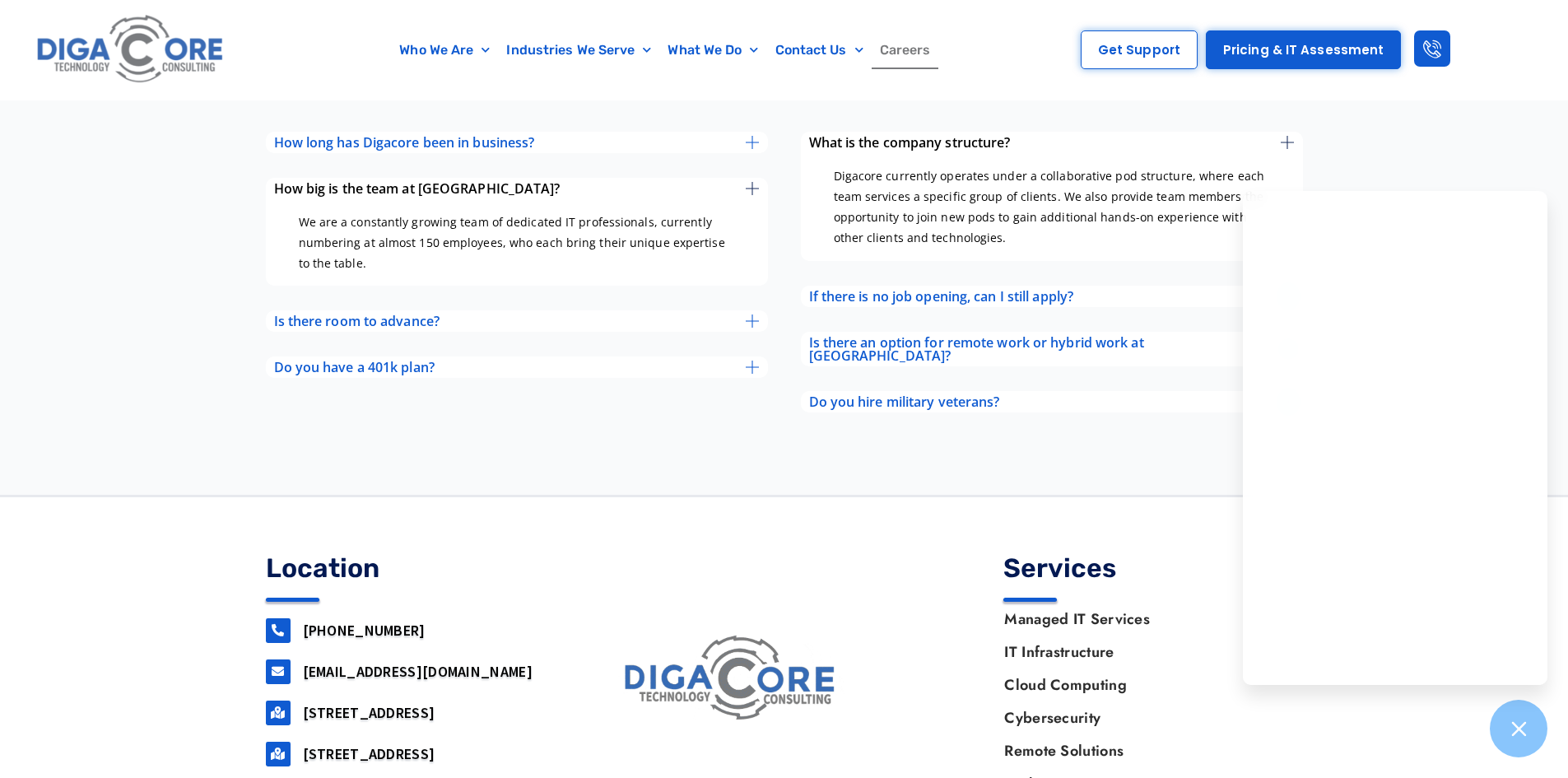
click at [748, 195] on icon at bounding box center [752, 188] width 13 height 13
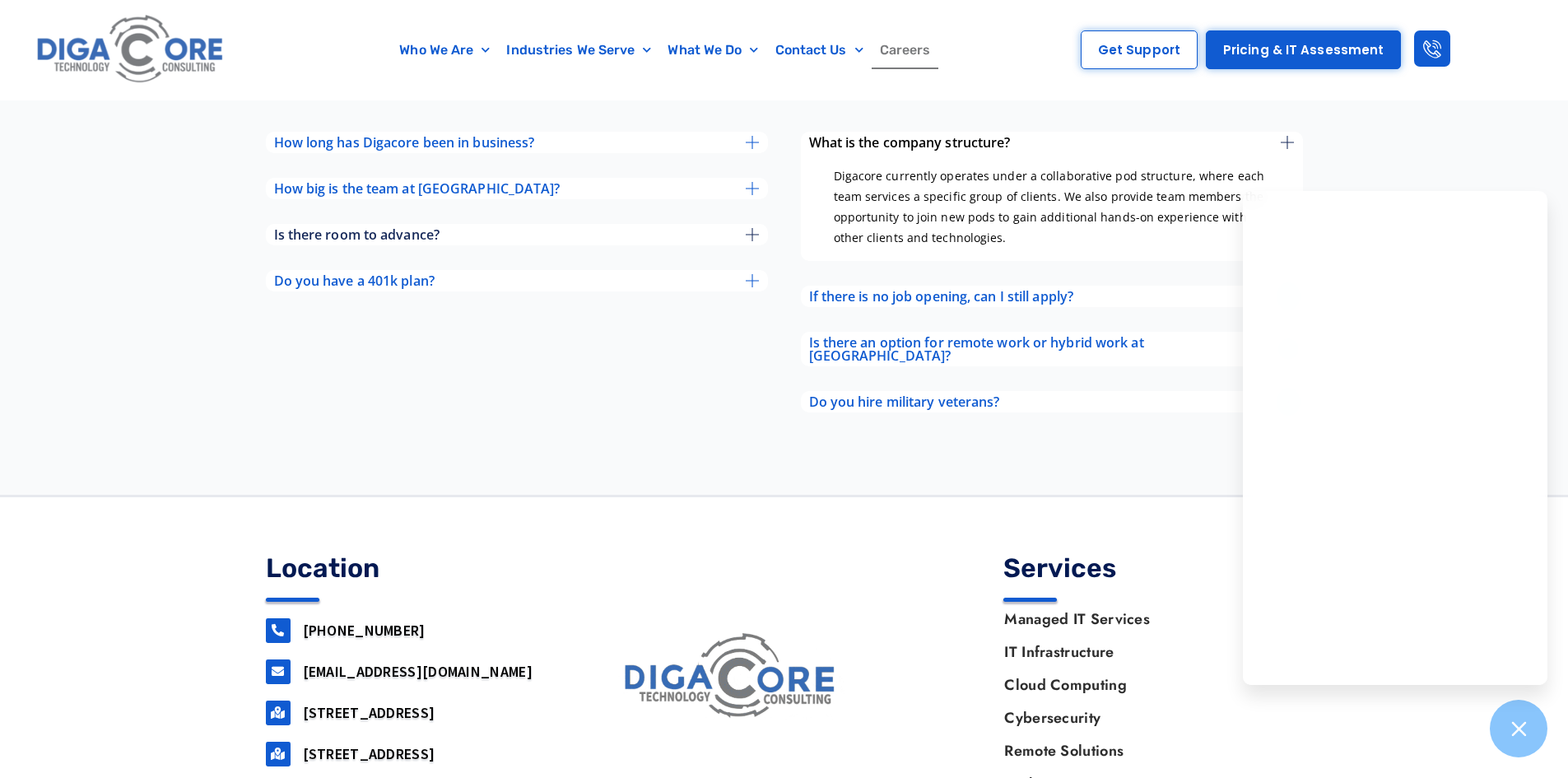
click at [759, 243] on div "Is there room to advance?" at bounding box center [517, 234] width 502 height 21
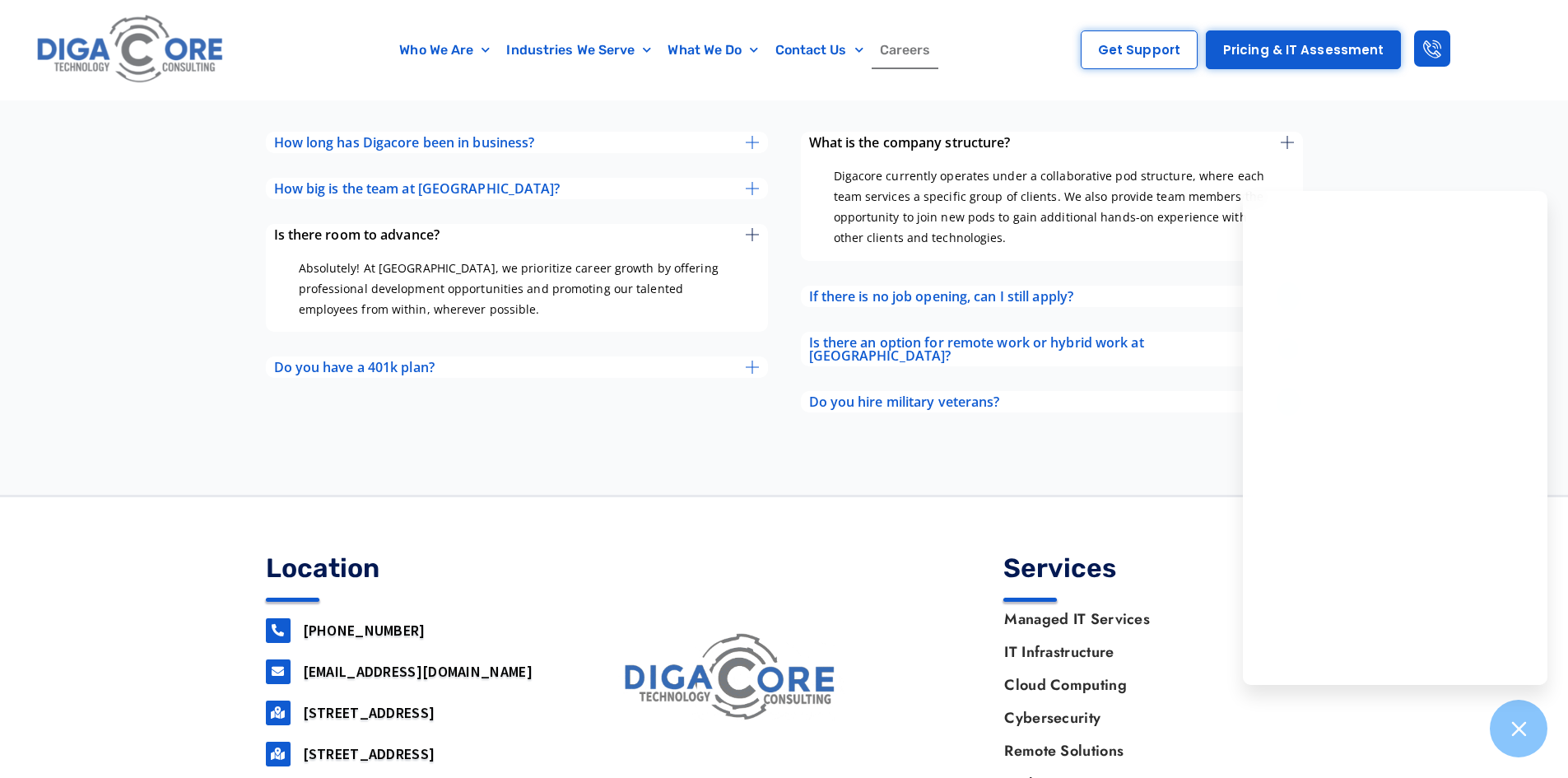
click at [759, 243] on div "Is there room to advance?" at bounding box center [517, 234] width 502 height 21
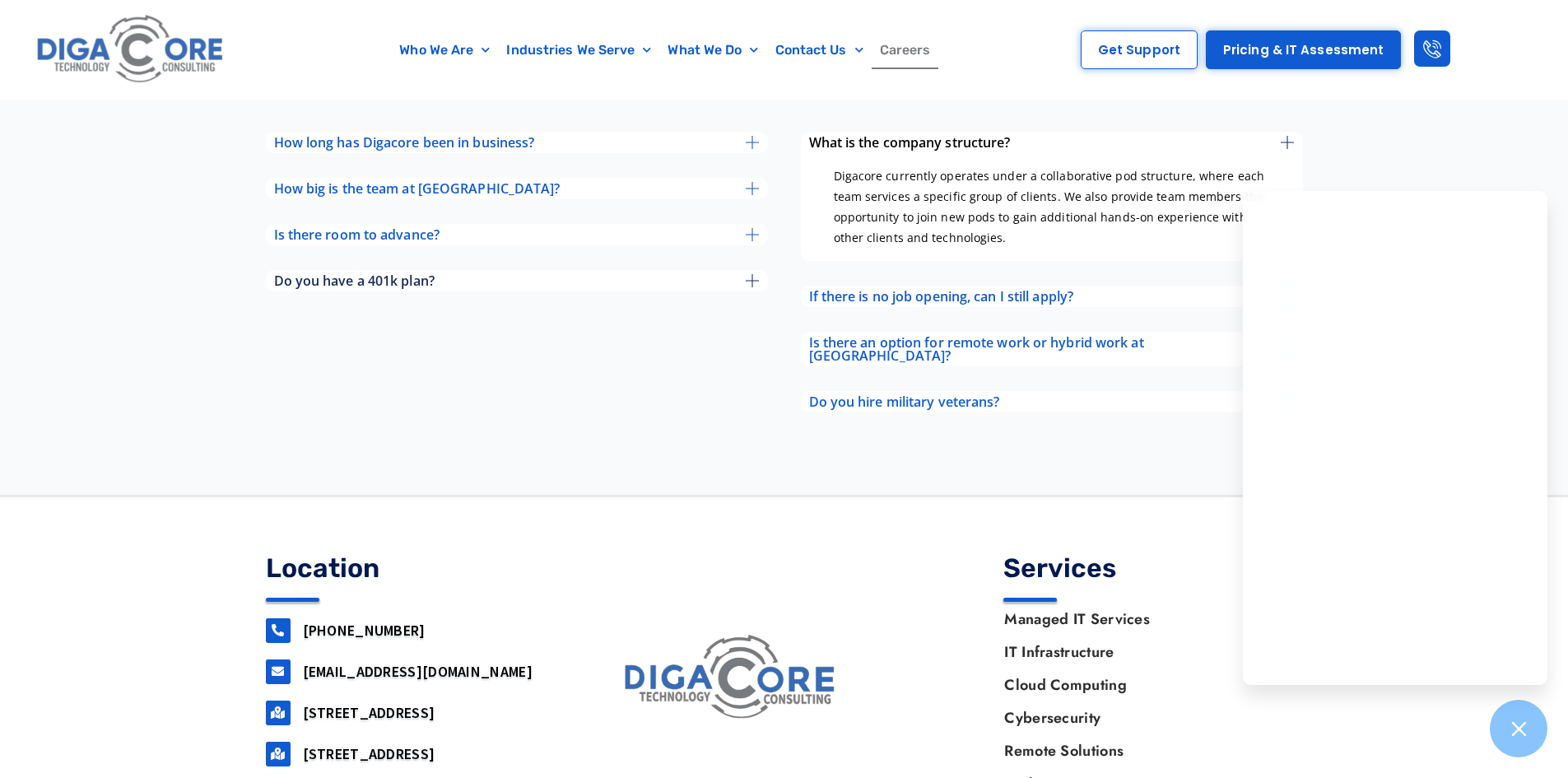
click at [755, 285] on icon at bounding box center [752, 280] width 13 height 13
click at [754, 145] on icon at bounding box center [752, 142] width 13 height 13
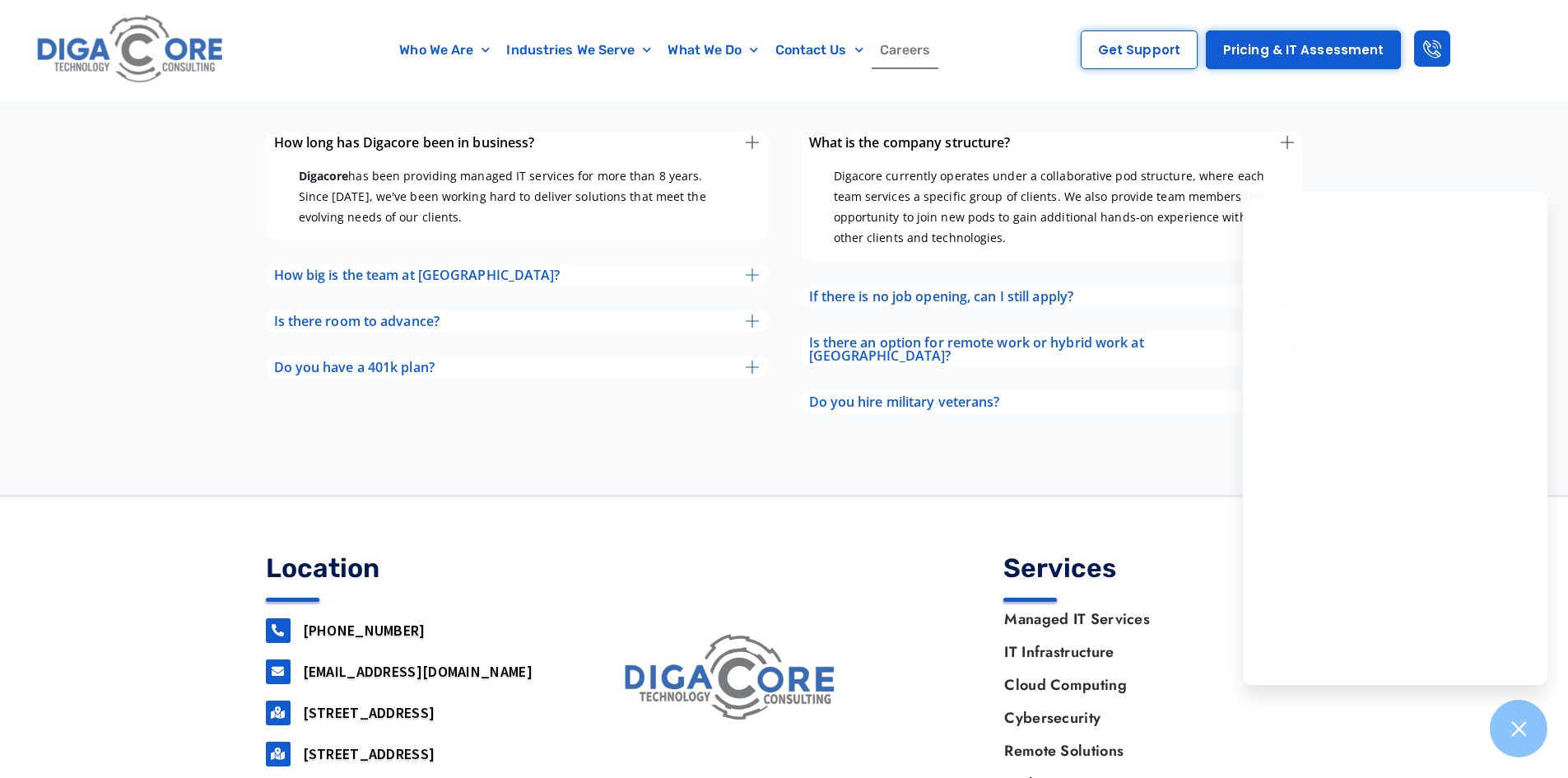
click at [754, 140] on icon at bounding box center [752, 142] width 13 height 13
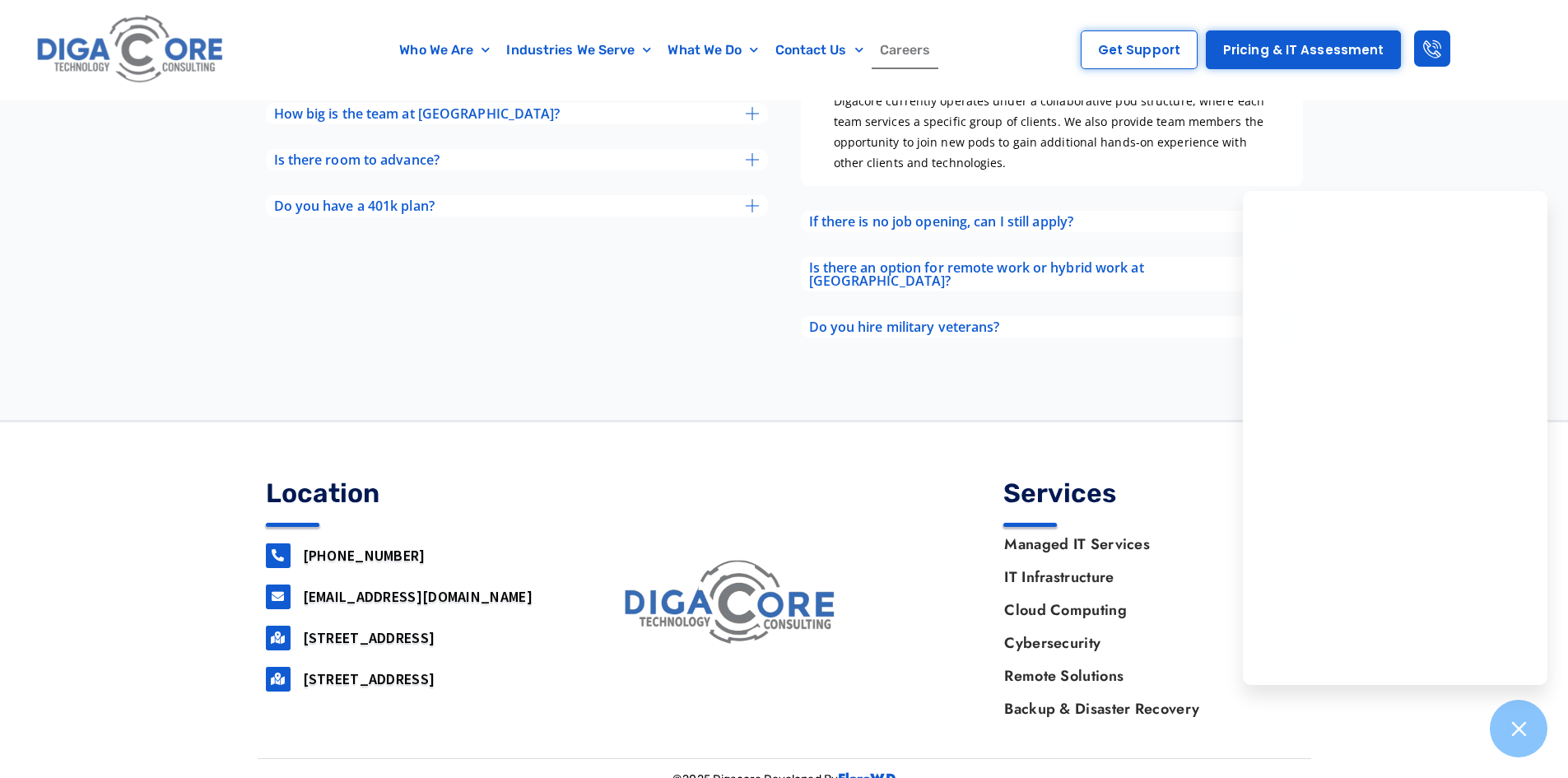
scroll to position [6640, 0]
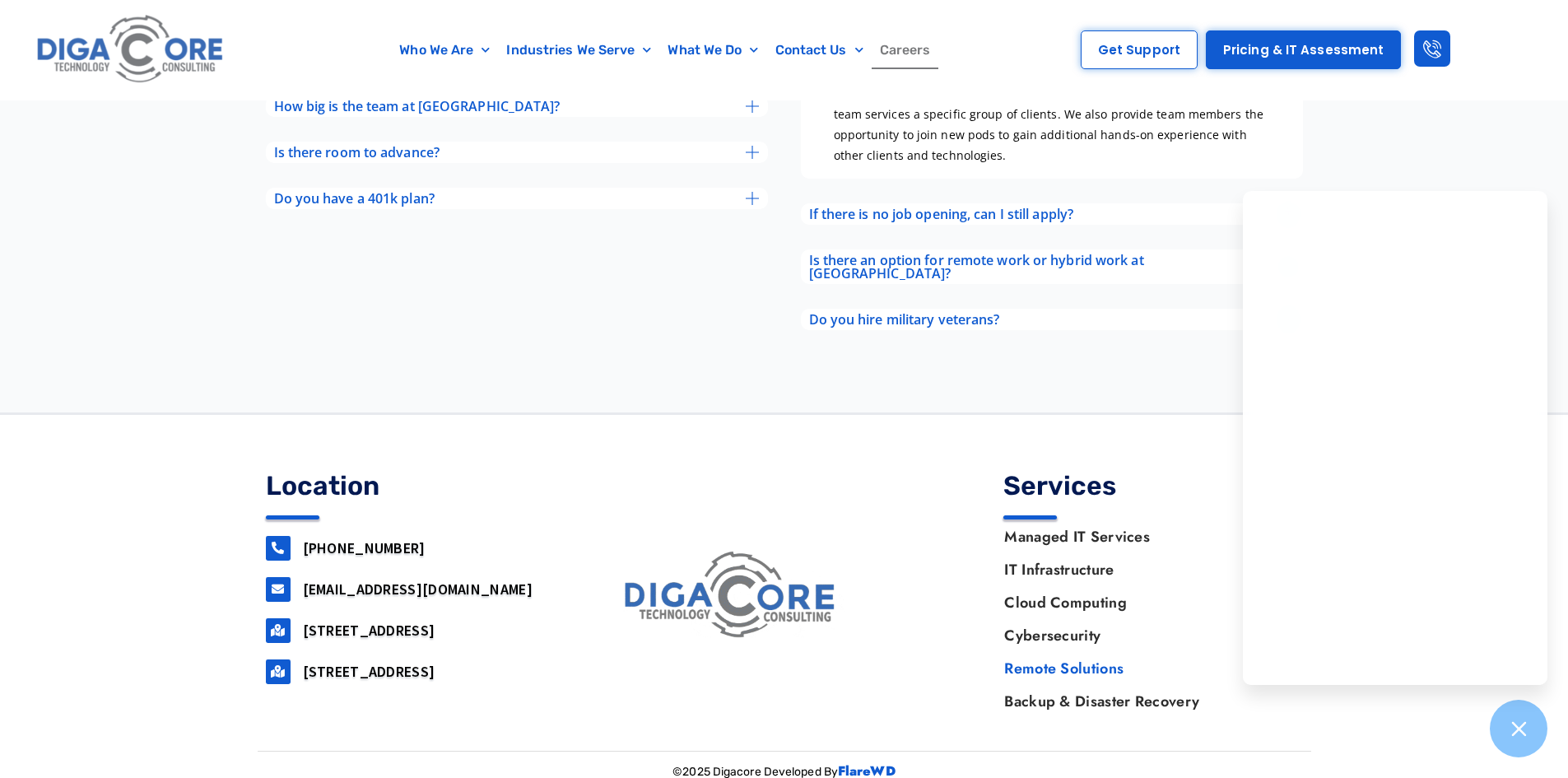
click at [1081, 664] on link "Remote Solutions" at bounding box center [1145, 667] width 315 height 33
